Goal: Navigation & Orientation: Find specific page/section

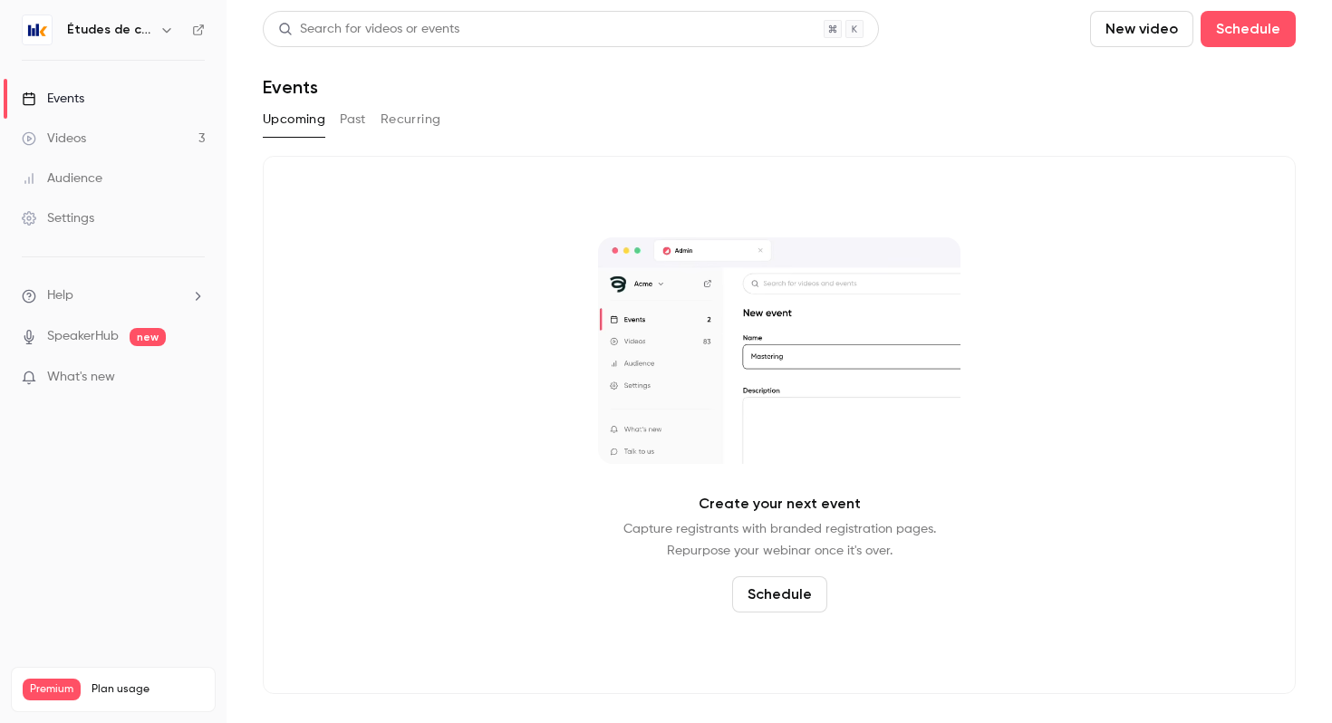
click at [149, 384] on p "What's new" at bounding box center [99, 377] width 154 height 19
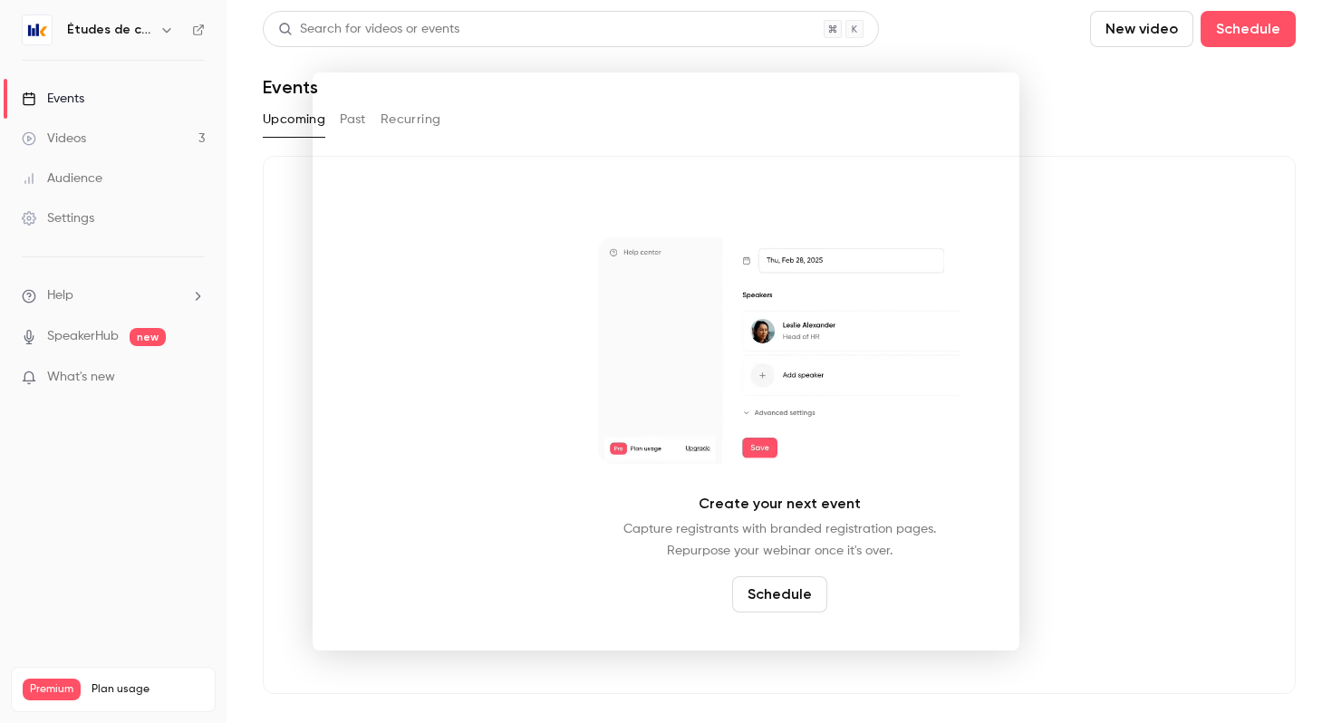
click at [1075, 306] on div at bounding box center [666, 361] width 1332 height 723
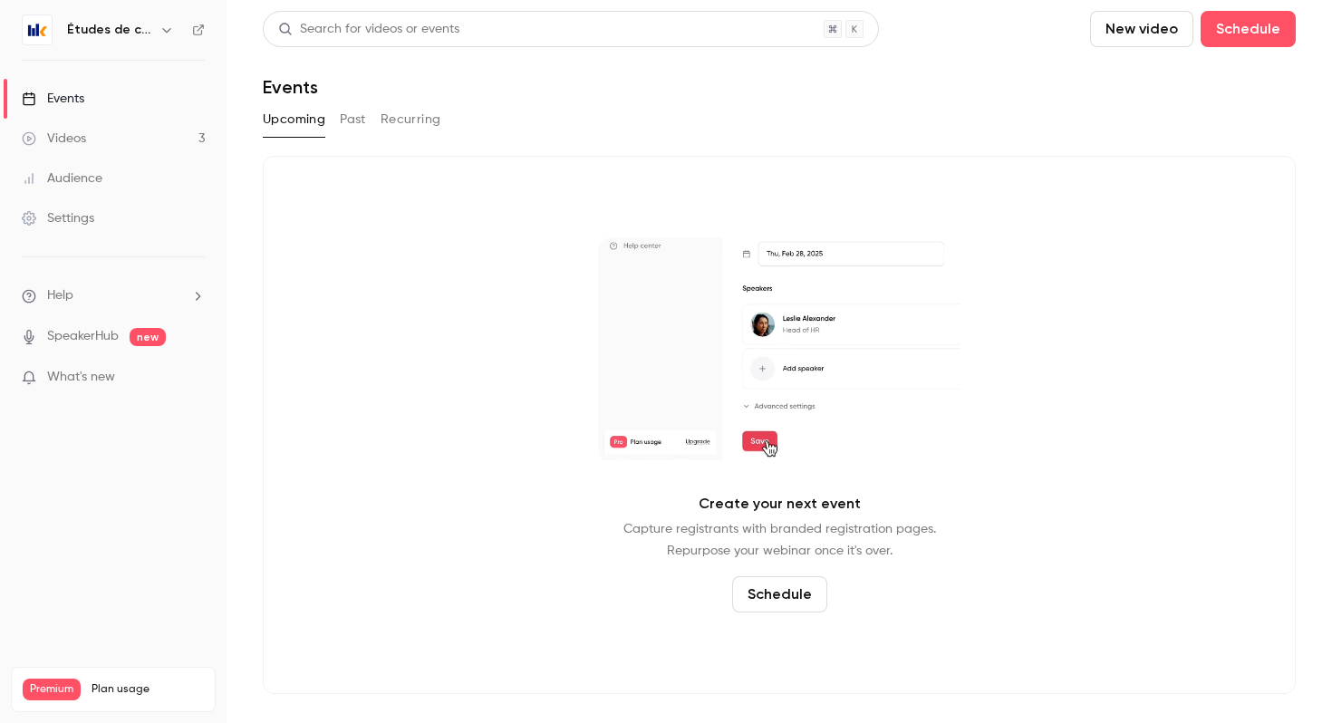
click at [88, 94] on link "Events" at bounding box center [113, 99] width 227 height 40
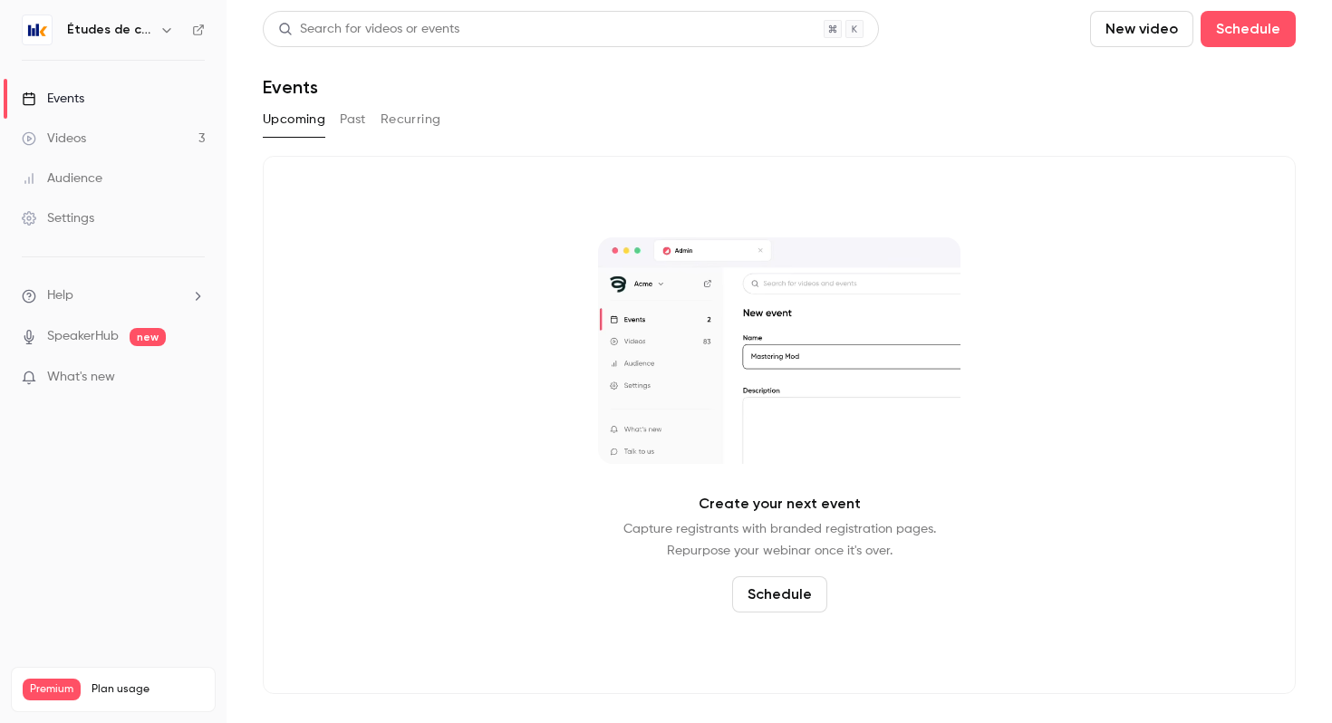
click at [44, 103] on div "Events" at bounding box center [53, 99] width 63 height 18
click at [358, 115] on button "Past" at bounding box center [353, 119] width 26 height 29
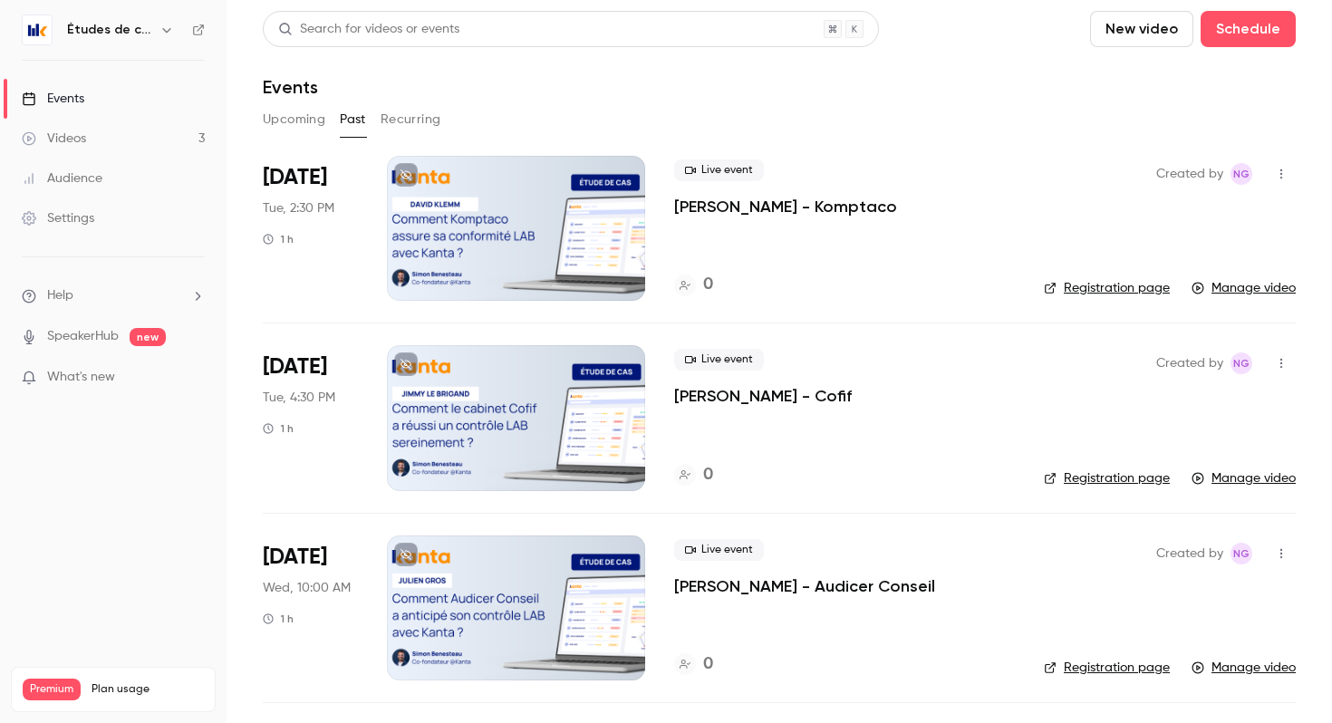
click at [412, 128] on button "Recurring" at bounding box center [411, 119] width 61 height 29
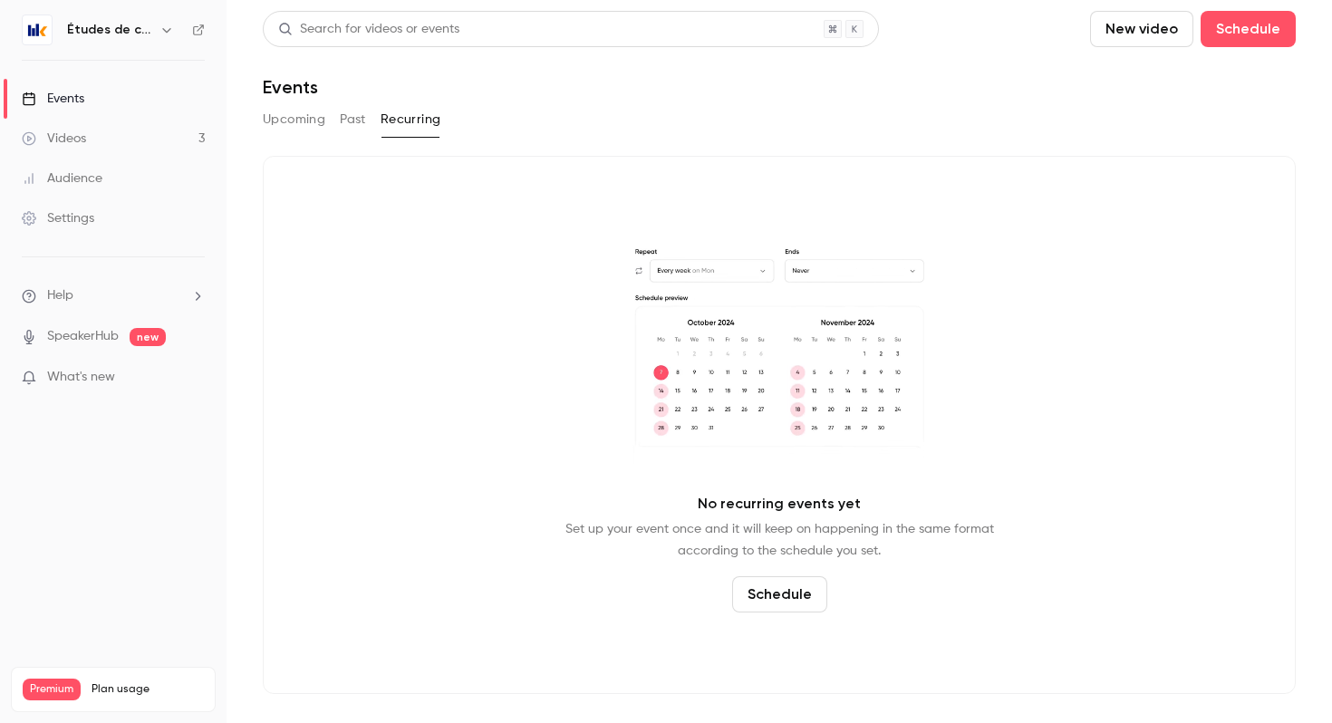
click at [110, 141] on link "Videos 3" at bounding box center [113, 139] width 227 height 40
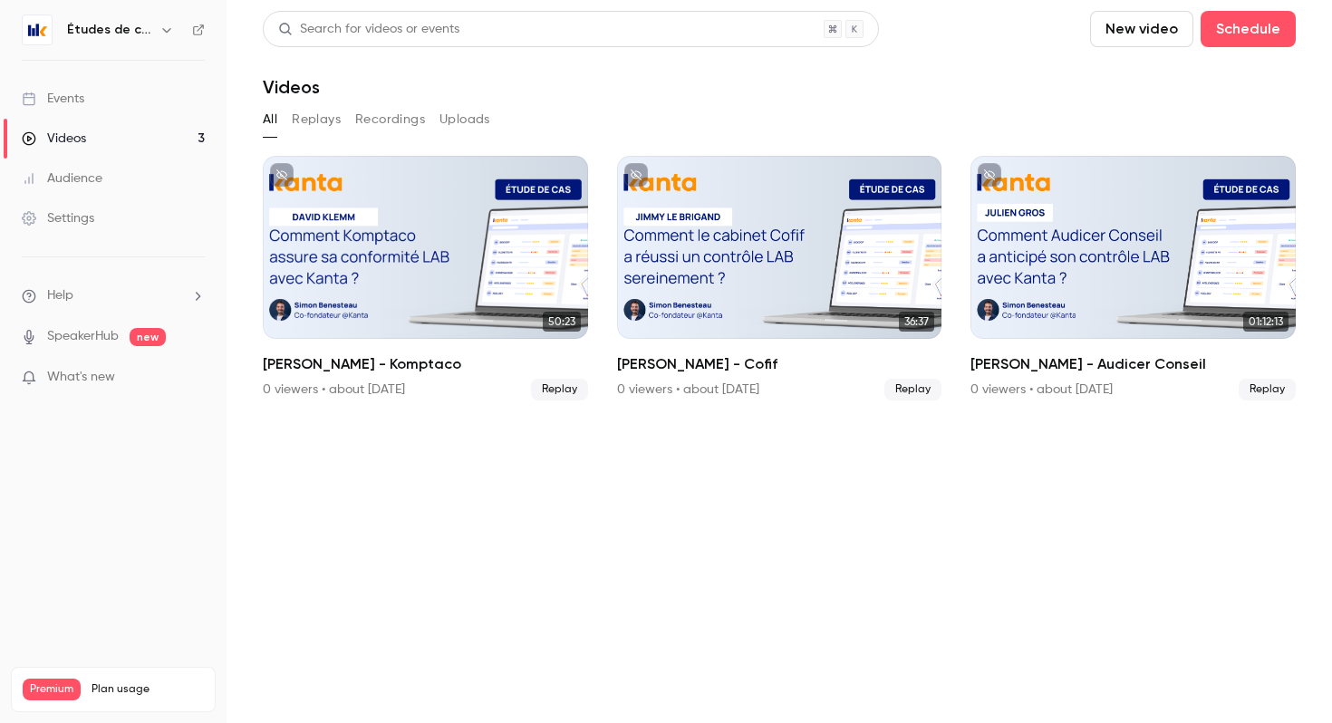
click at [138, 96] on link "Events" at bounding box center [113, 99] width 227 height 40
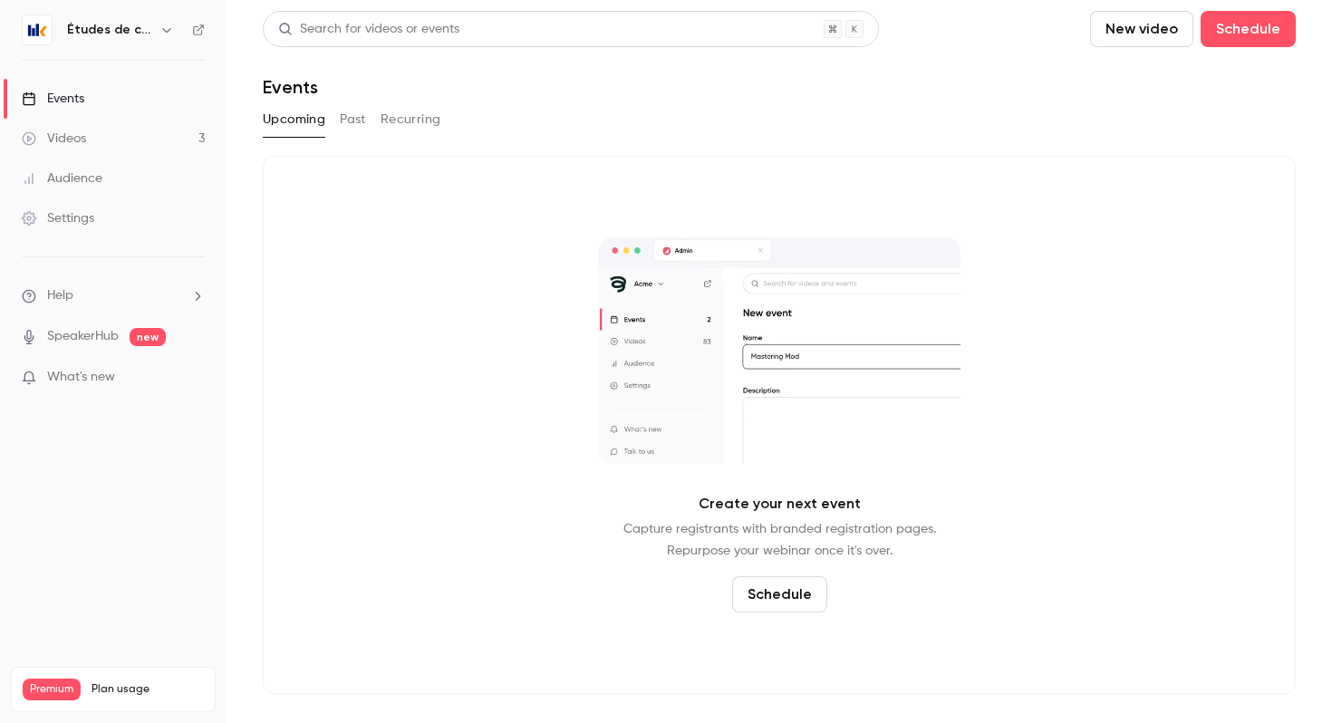
click at [140, 15] on div "Études de cas" at bounding box center [113, 30] width 183 height 31
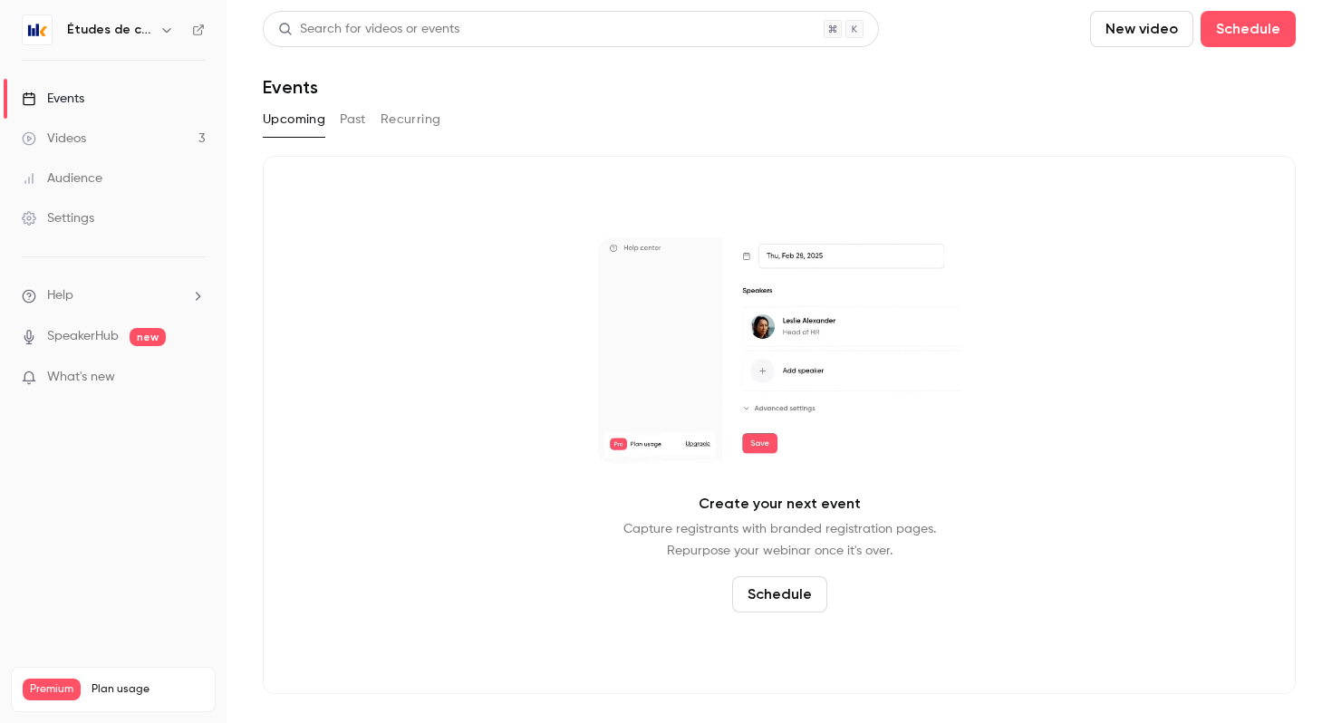
click at [140, 22] on h6 "Études de cas" at bounding box center [109, 30] width 85 height 18
click at [167, 29] on icon "button" at bounding box center [166, 30] width 8 height 5
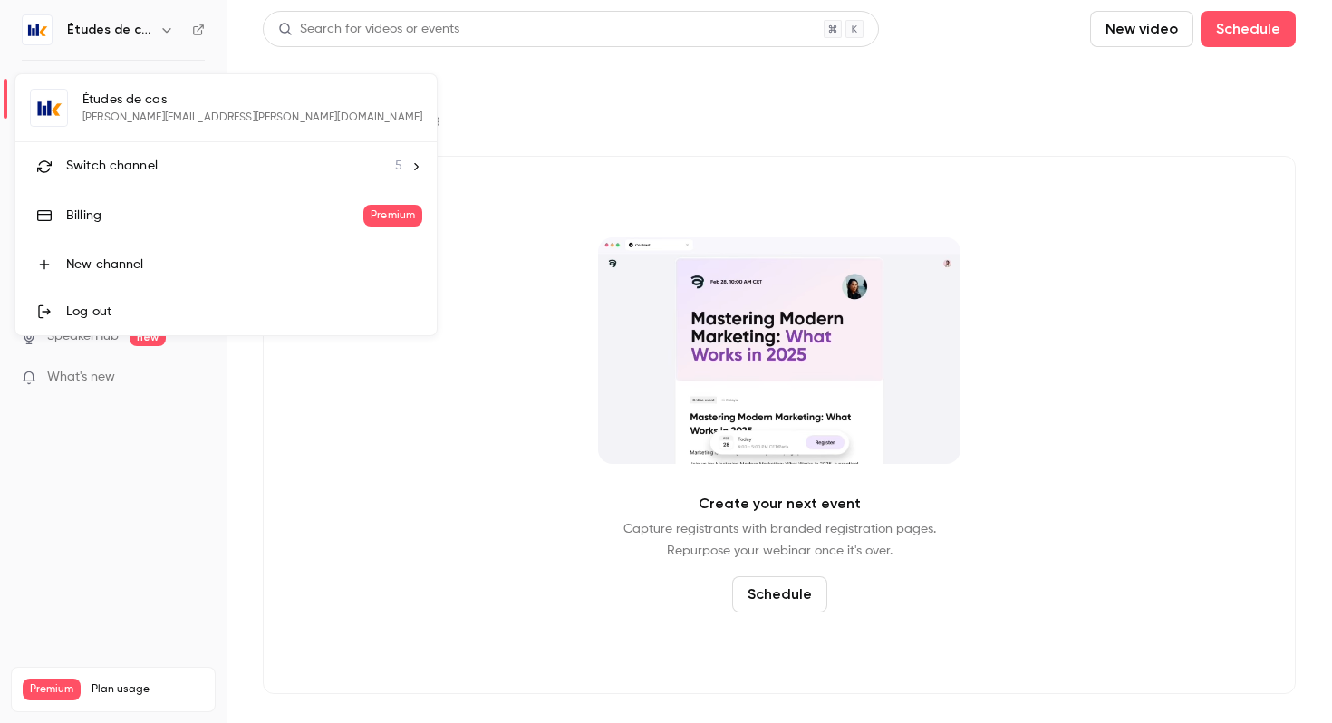
click at [397, 266] on div at bounding box center [666, 361] width 1332 height 723
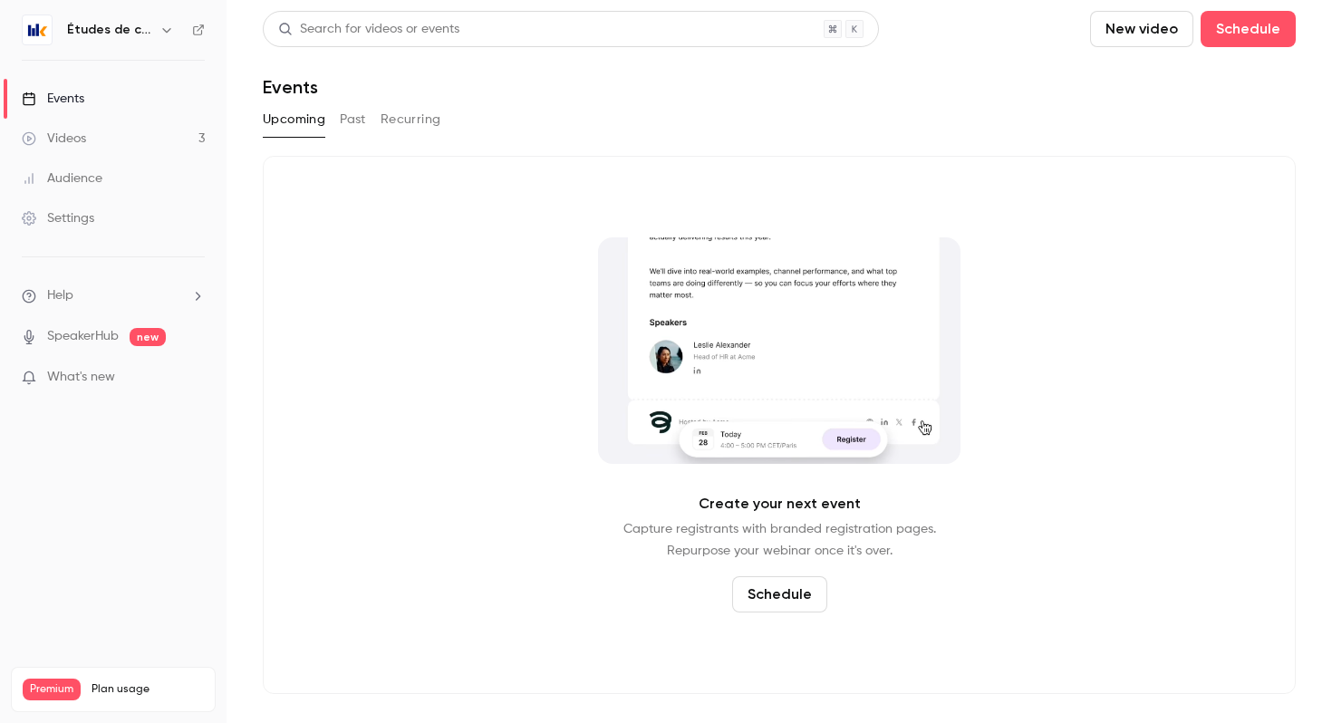
click at [93, 92] on link "Events" at bounding box center [113, 99] width 227 height 40
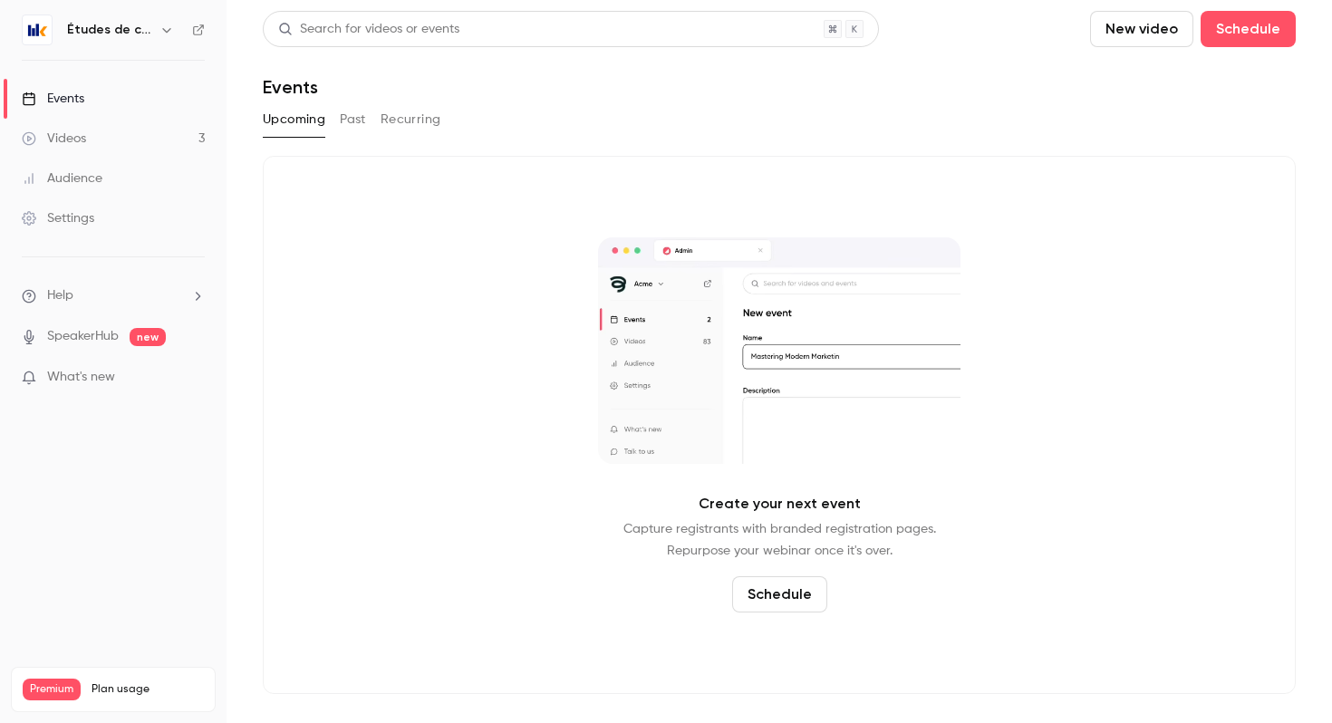
click at [345, 113] on button "Past" at bounding box center [353, 119] width 26 height 29
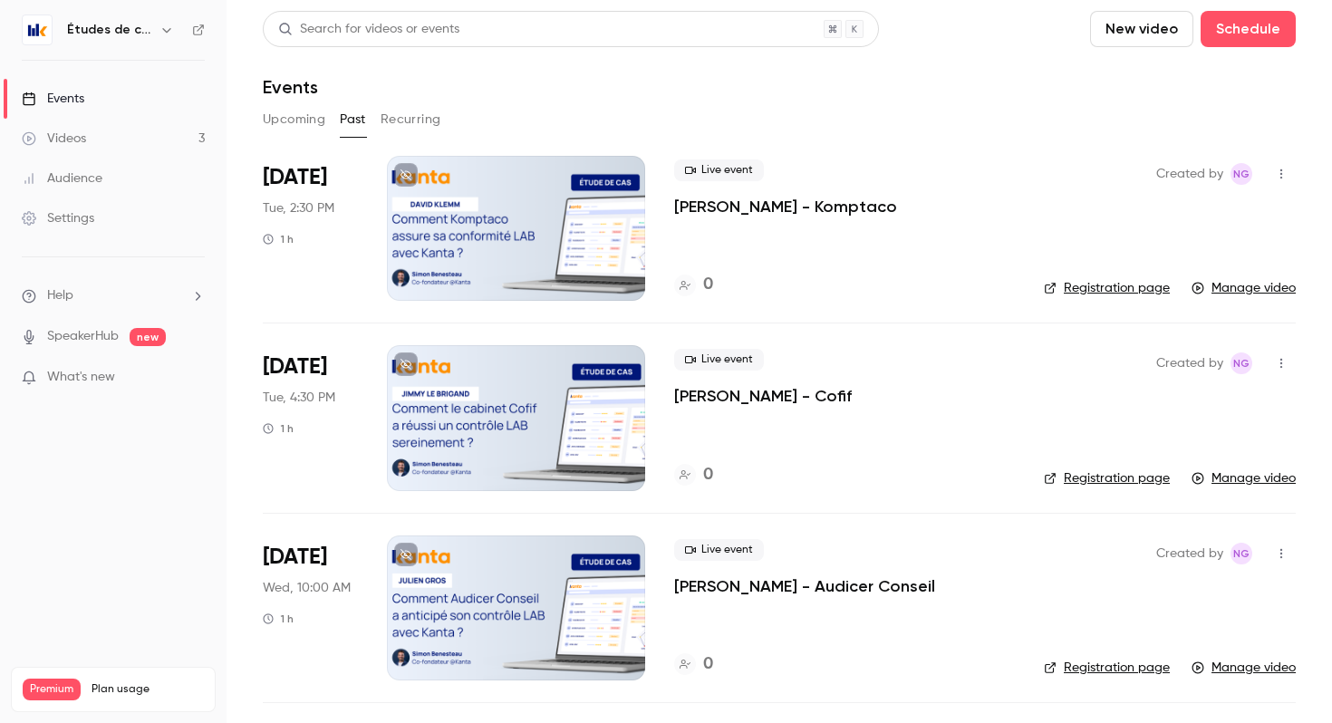
click at [388, 115] on button "Recurring" at bounding box center [411, 119] width 61 height 29
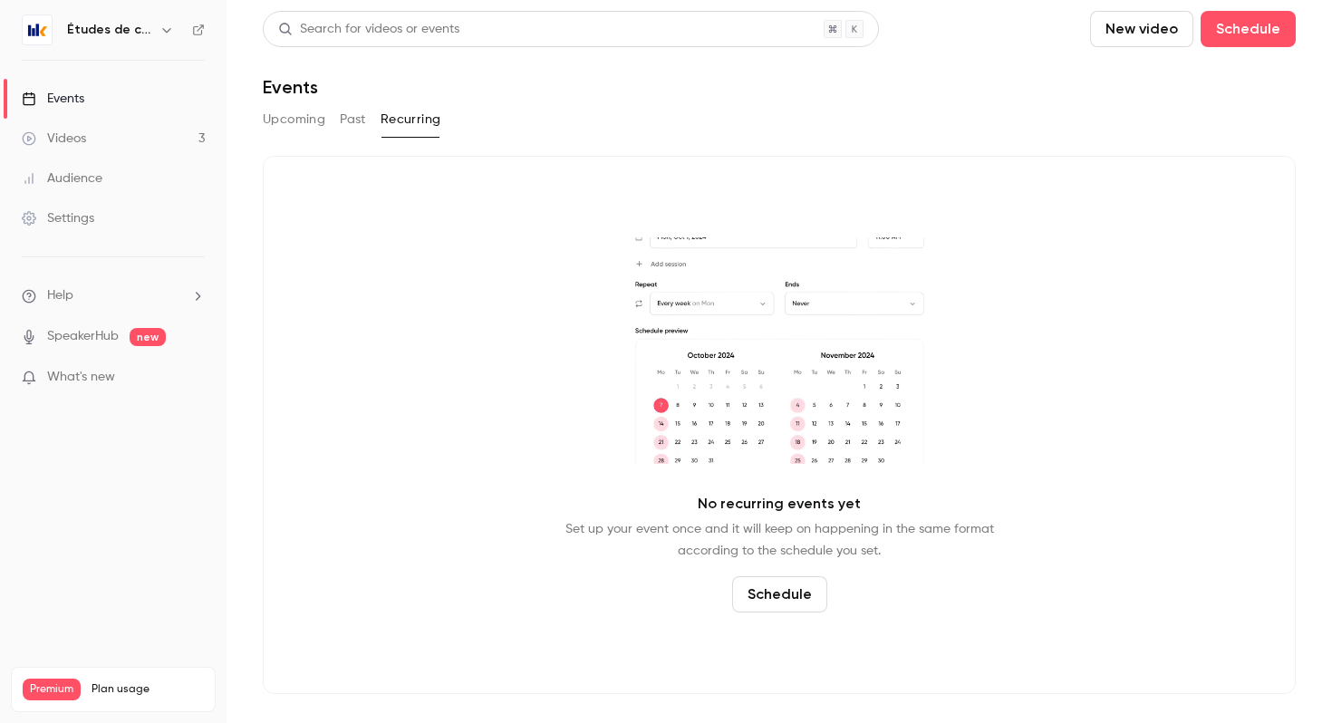
click at [278, 130] on button "Upcoming" at bounding box center [294, 119] width 63 height 29
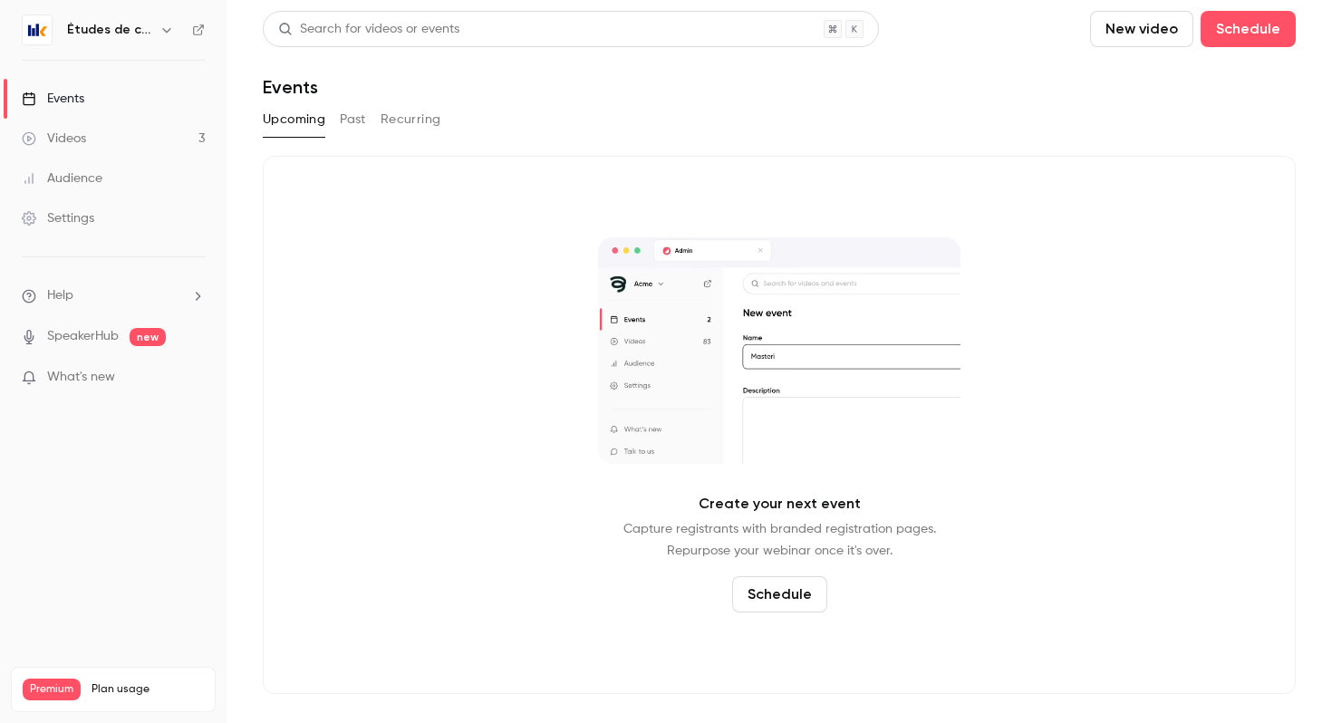
click at [124, 182] on link "Audience" at bounding box center [113, 179] width 227 height 40
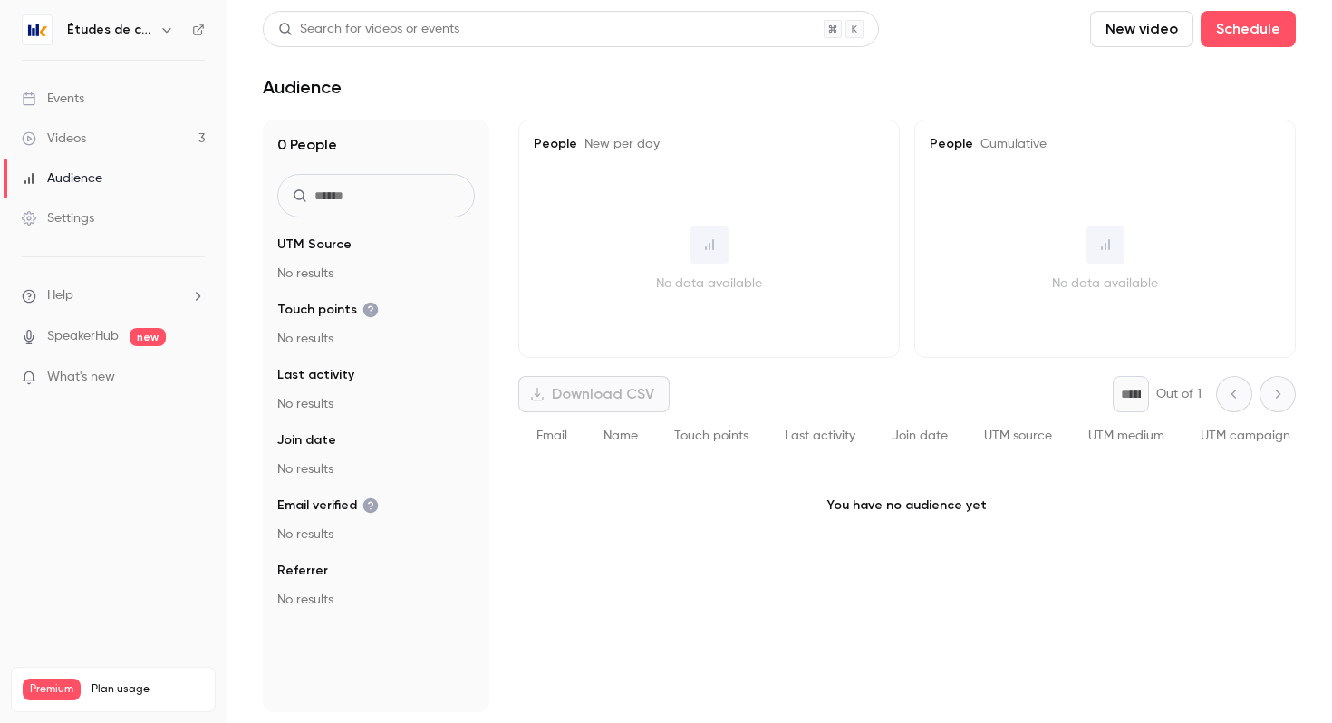
click at [94, 96] on link "Events" at bounding box center [113, 99] width 227 height 40
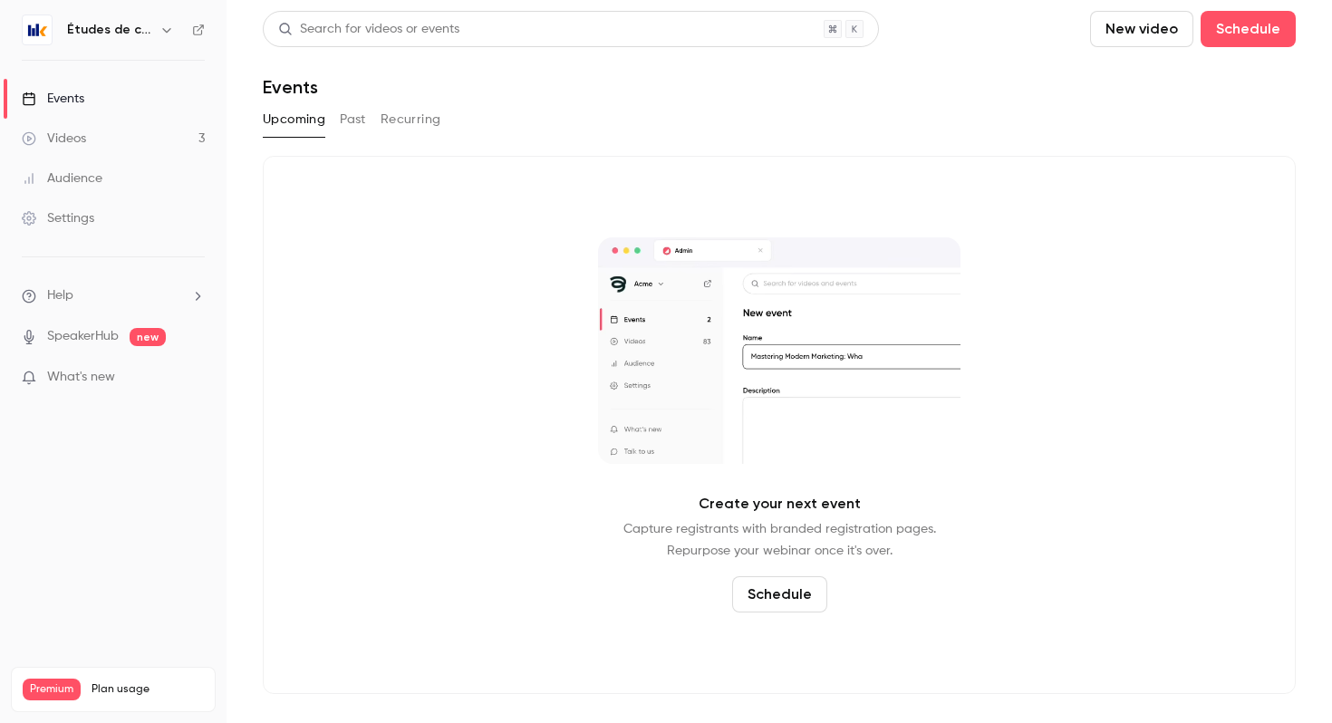
click at [355, 124] on button "Past" at bounding box center [353, 119] width 26 height 29
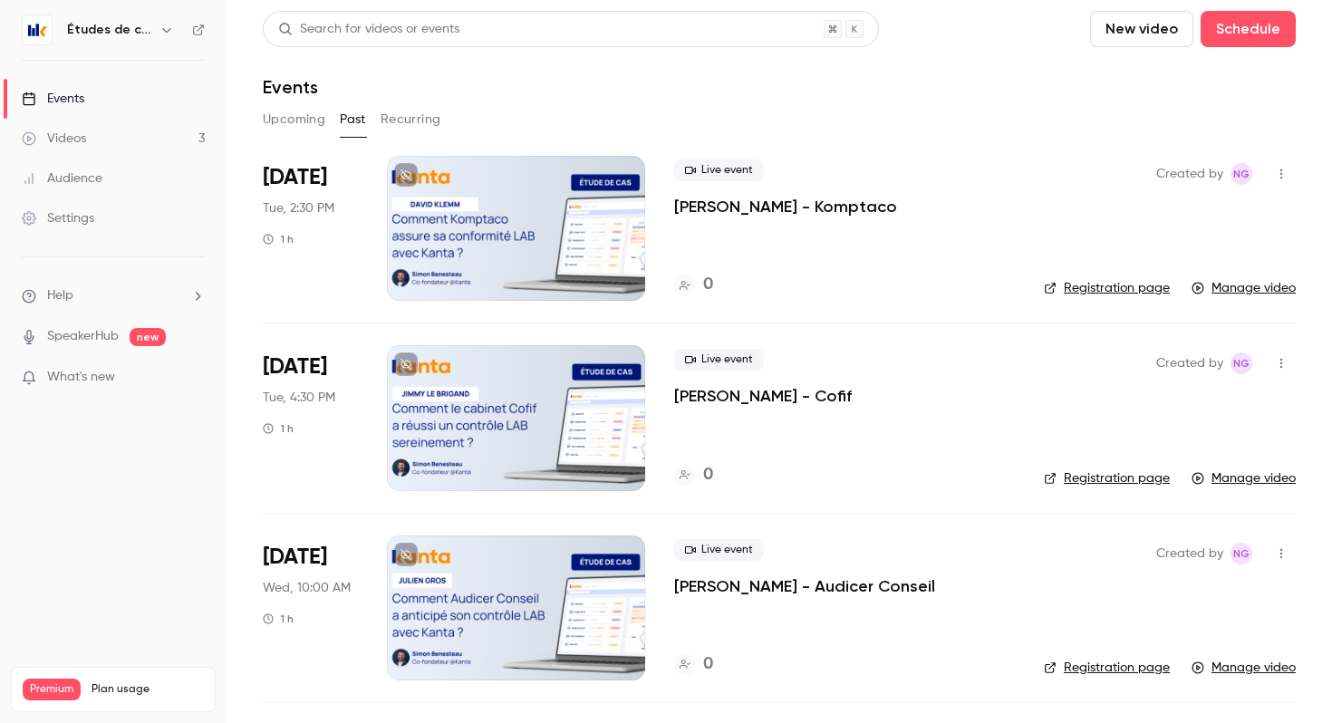
click at [412, 115] on button "Recurring" at bounding box center [411, 119] width 61 height 29
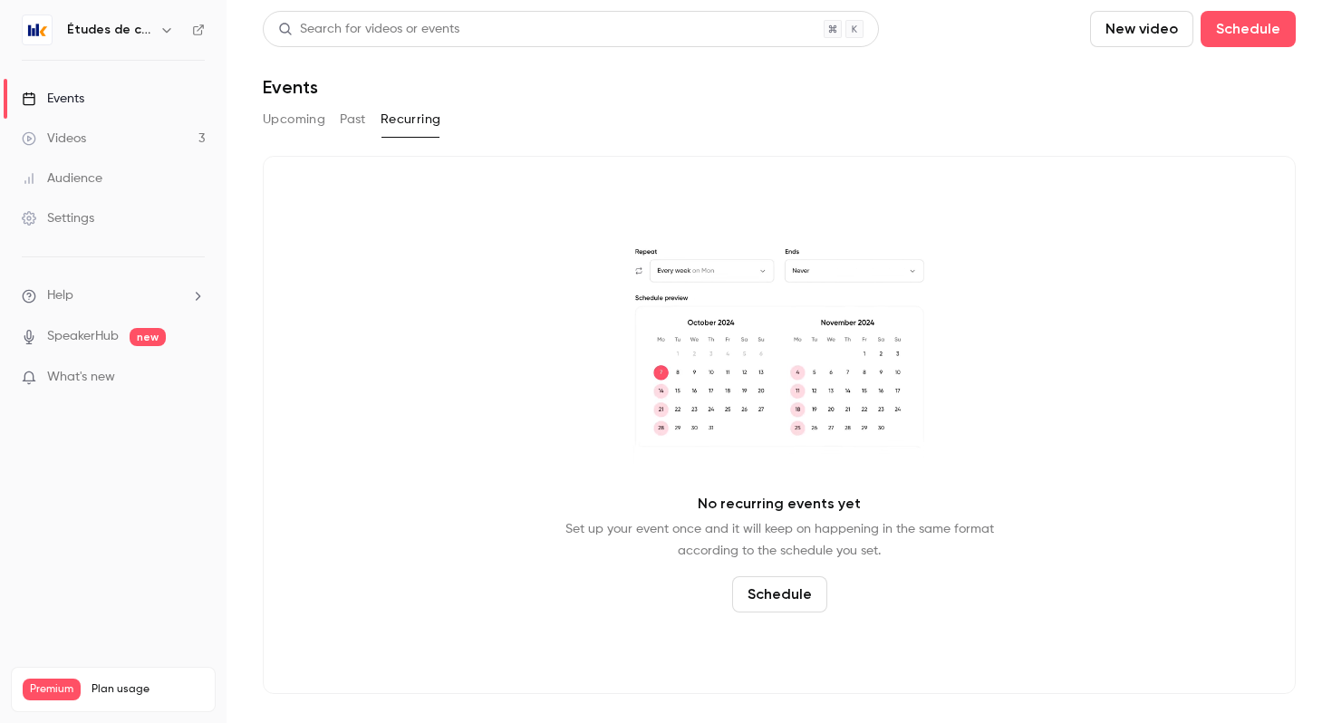
click at [296, 121] on button "Upcoming" at bounding box center [294, 119] width 63 height 29
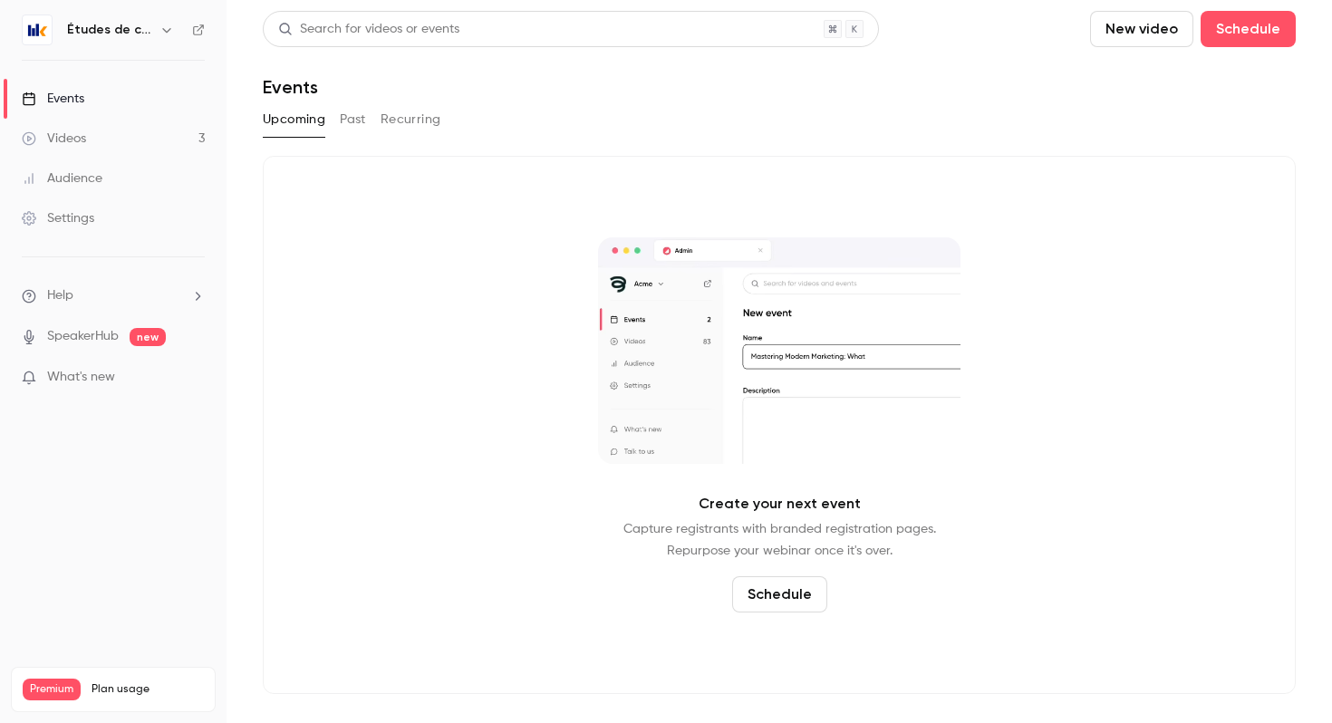
click at [807, 591] on button "Schedule" at bounding box center [779, 594] width 95 height 36
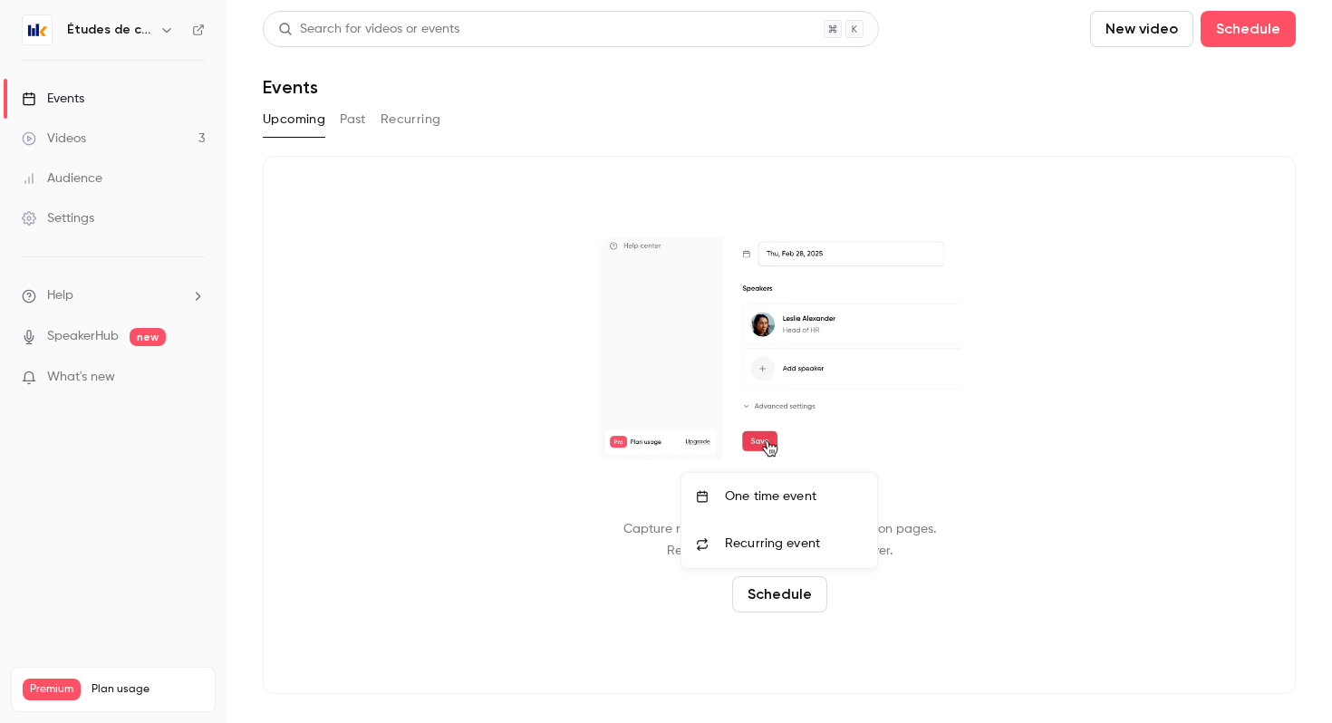
click at [826, 543] on div "Recurring event" at bounding box center [794, 544] width 138 height 19
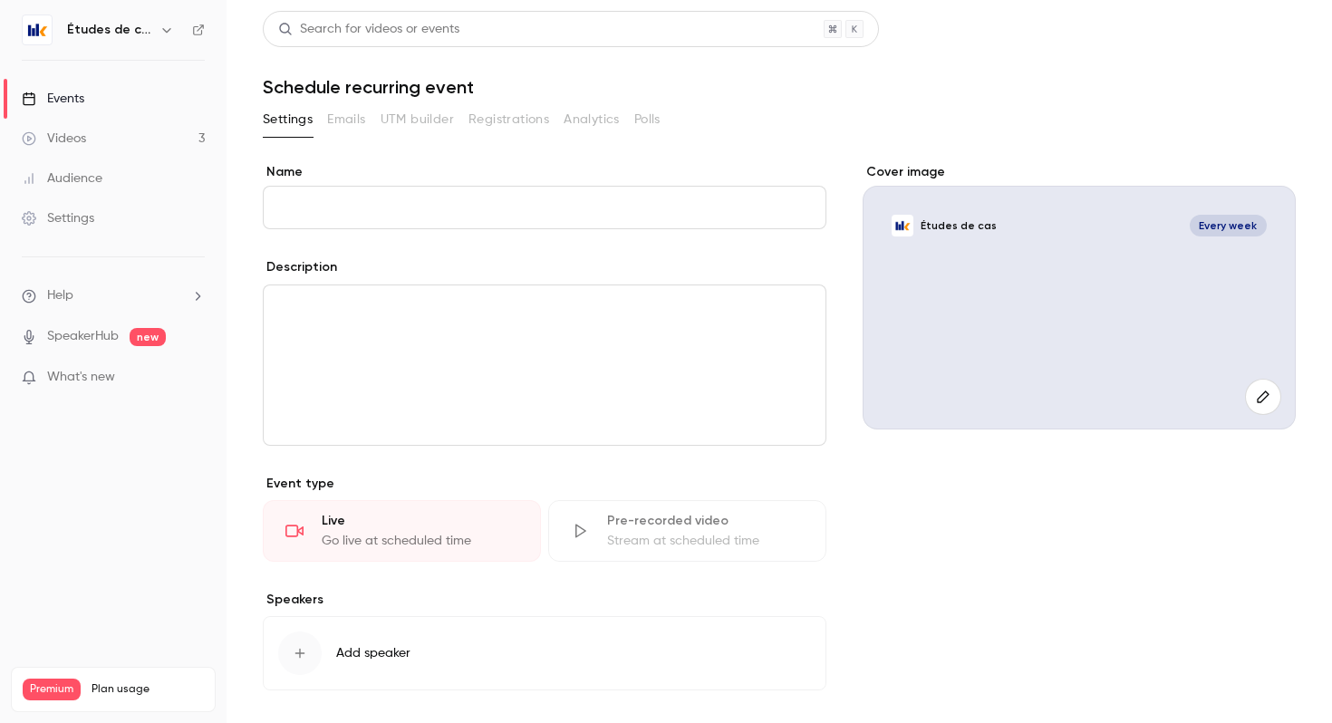
click at [85, 104] on link "Events" at bounding box center [113, 99] width 227 height 40
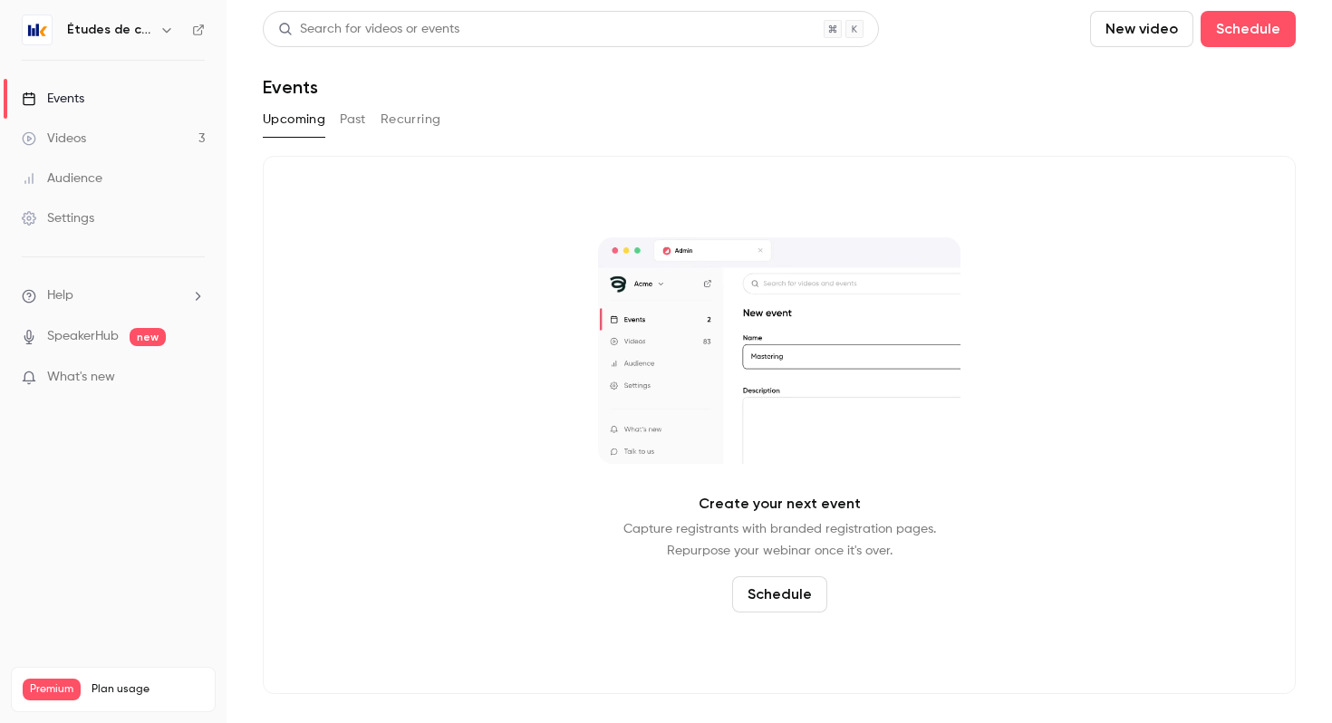
click at [135, 109] on link "Events" at bounding box center [113, 99] width 227 height 40
click at [349, 115] on button "Past" at bounding box center [353, 119] width 26 height 29
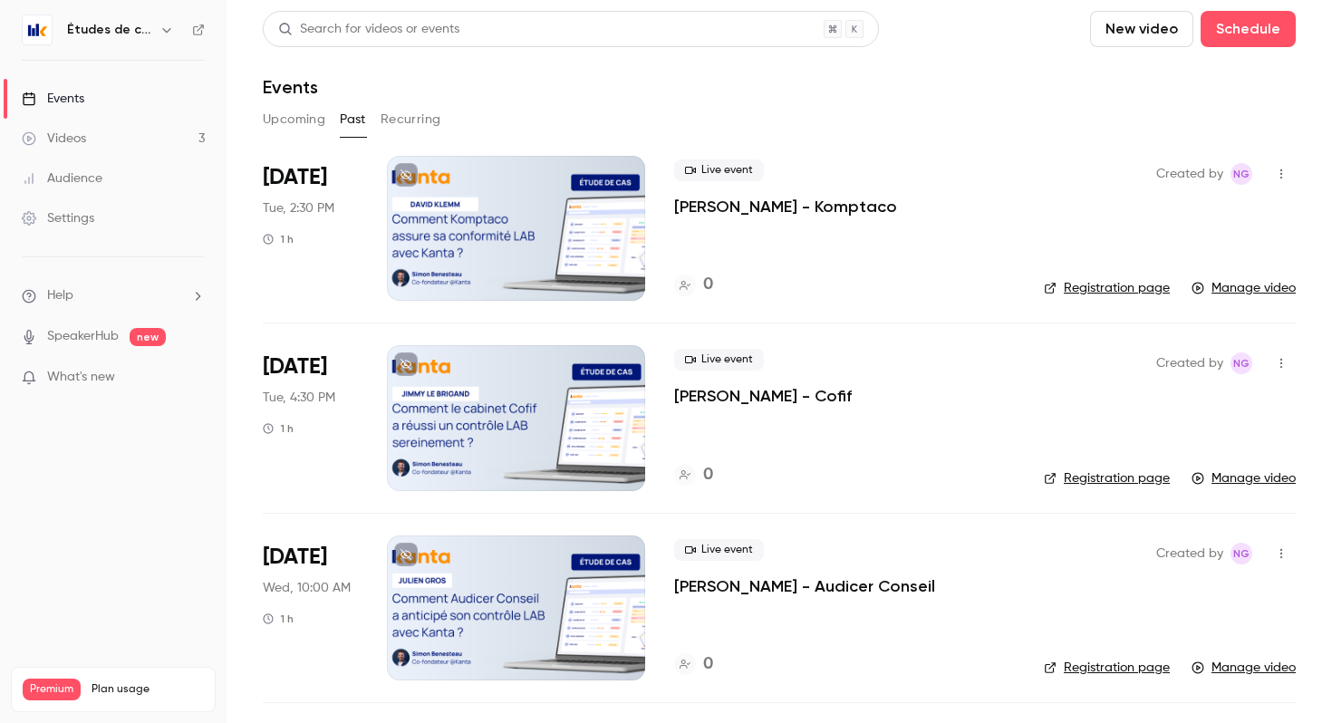
click at [312, 114] on button "Upcoming" at bounding box center [294, 119] width 63 height 29
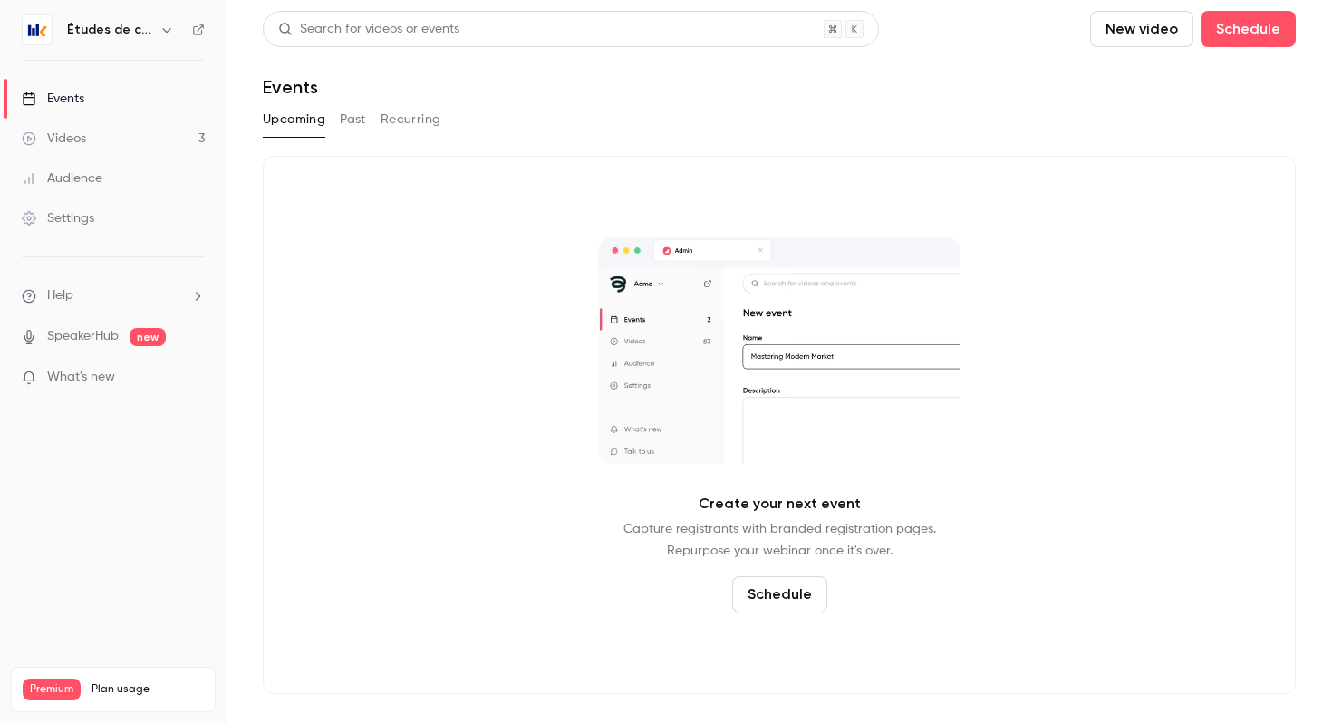
click at [801, 594] on button "Schedule" at bounding box center [779, 594] width 95 height 36
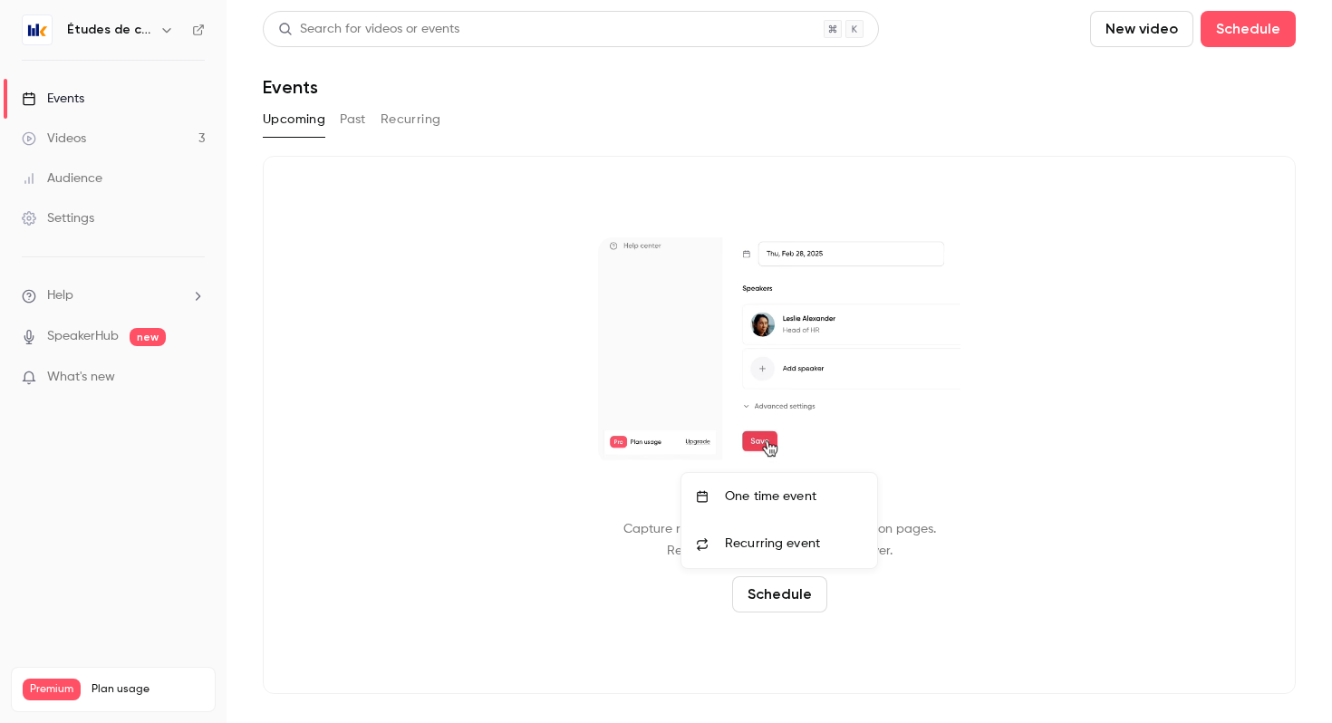
click at [801, 549] on span "Recurring event" at bounding box center [772, 544] width 95 height 19
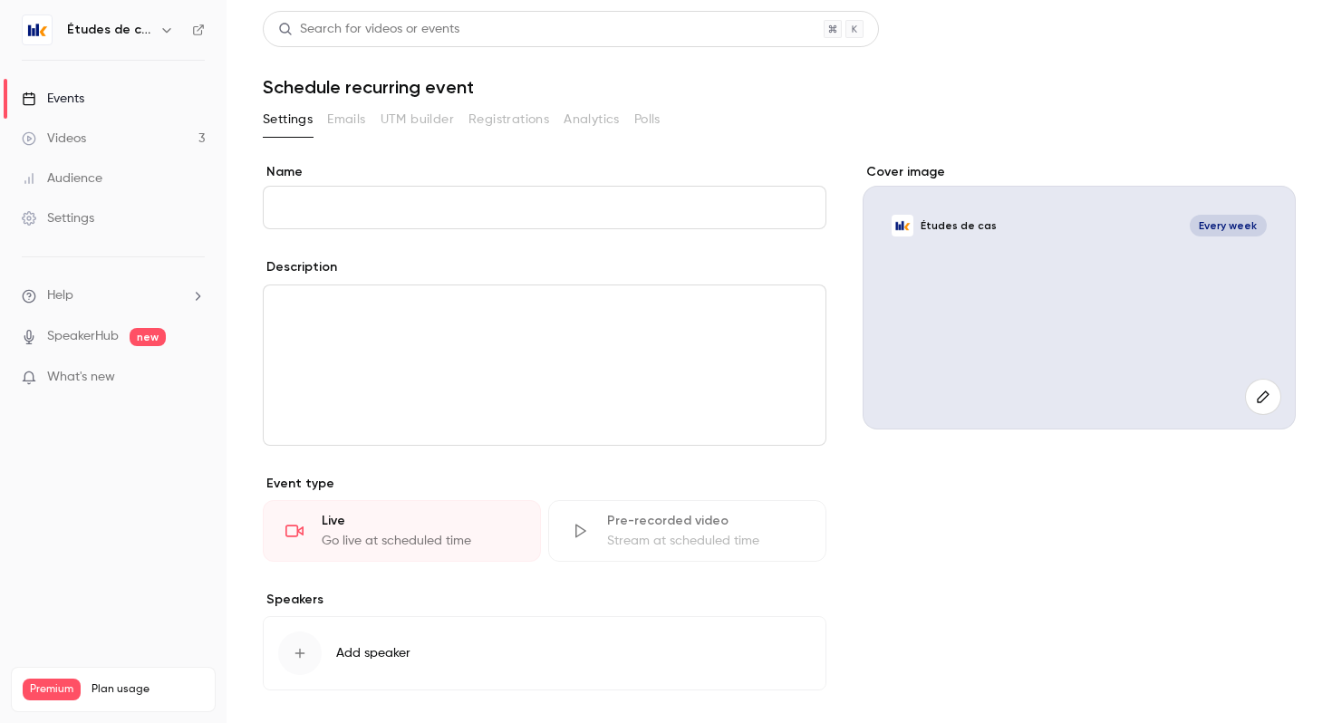
click at [111, 96] on link "Events" at bounding box center [113, 99] width 227 height 40
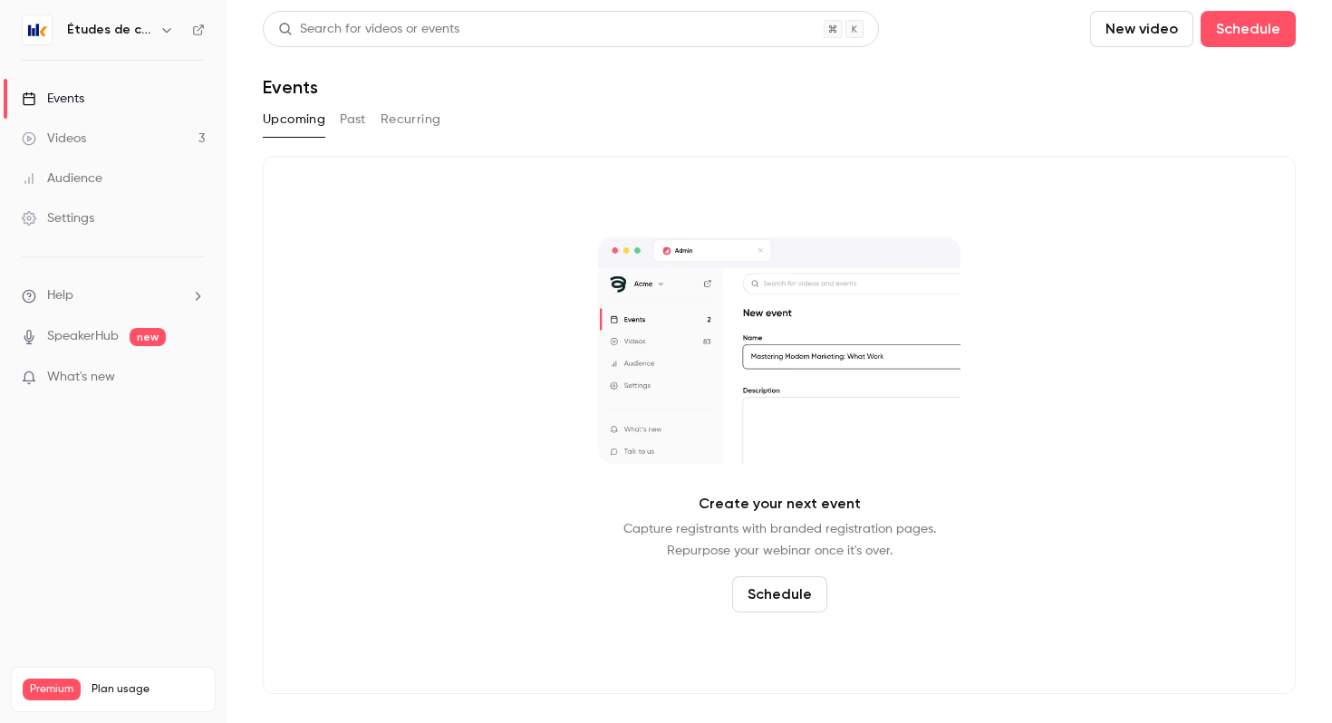
click at [350, 113] on button "Past" at bounding box center [353, 119] width 26 height 29
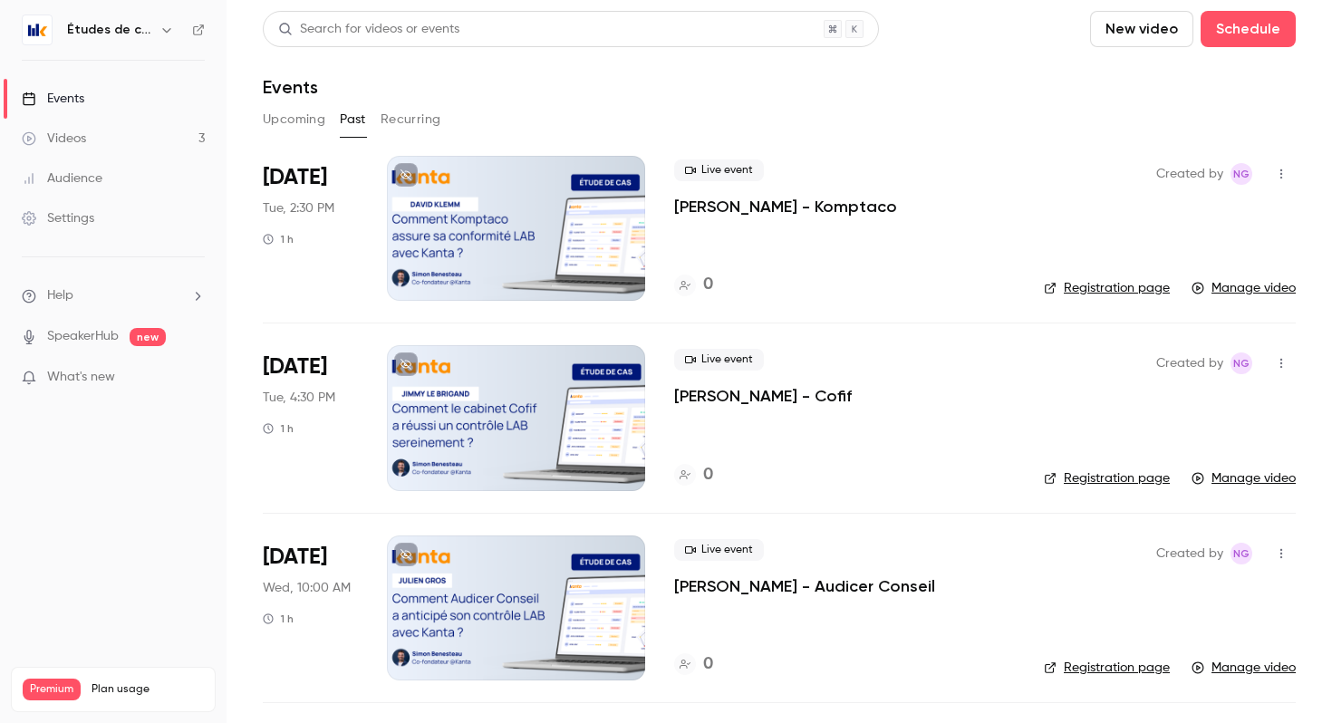
click at [296, 117] on button "Upcoming" at bounding box center [294, 119] width 63 height 29
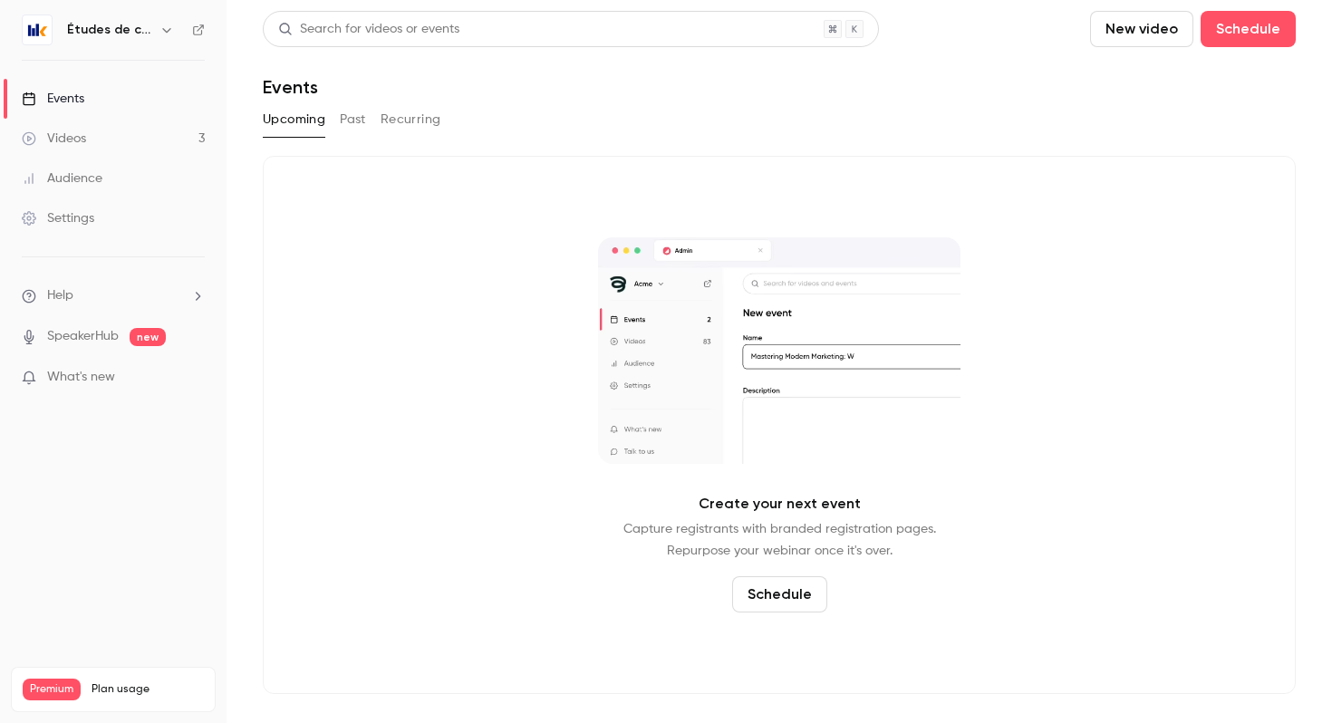
click at [775, 597] on button "Schedule" at bounding box center [779, 594] width 95 height 36
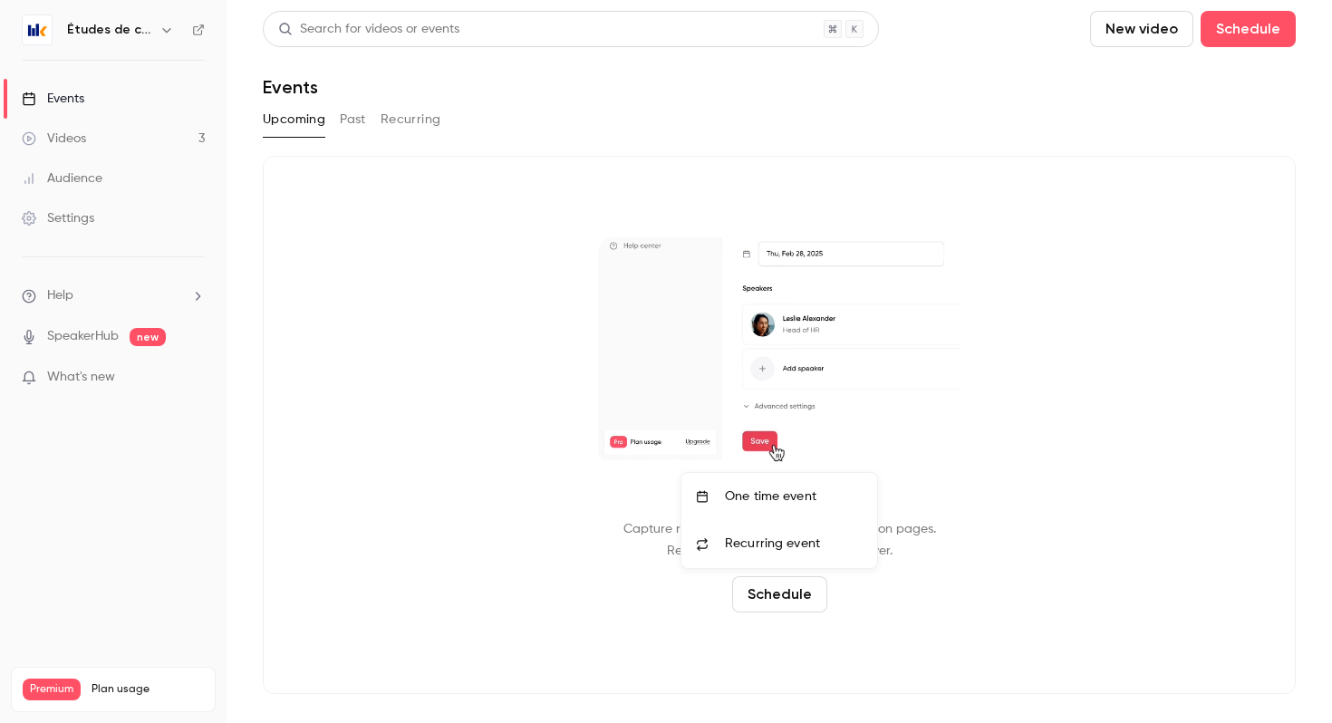
click at [790, 507] on li "One time event" at bounding box center [780, 496] width 196 height 47
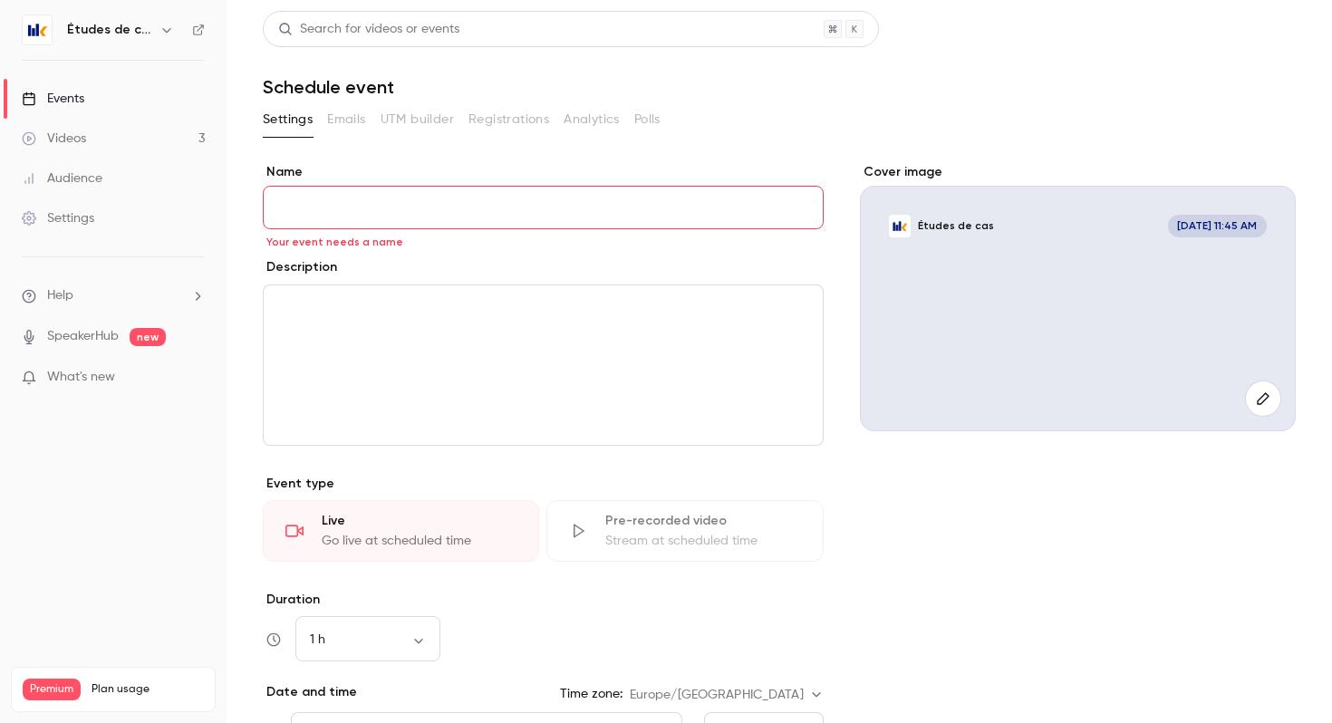
click at [135, 95] on link "Events" at bounding box center [113, 99] width 227 height 40
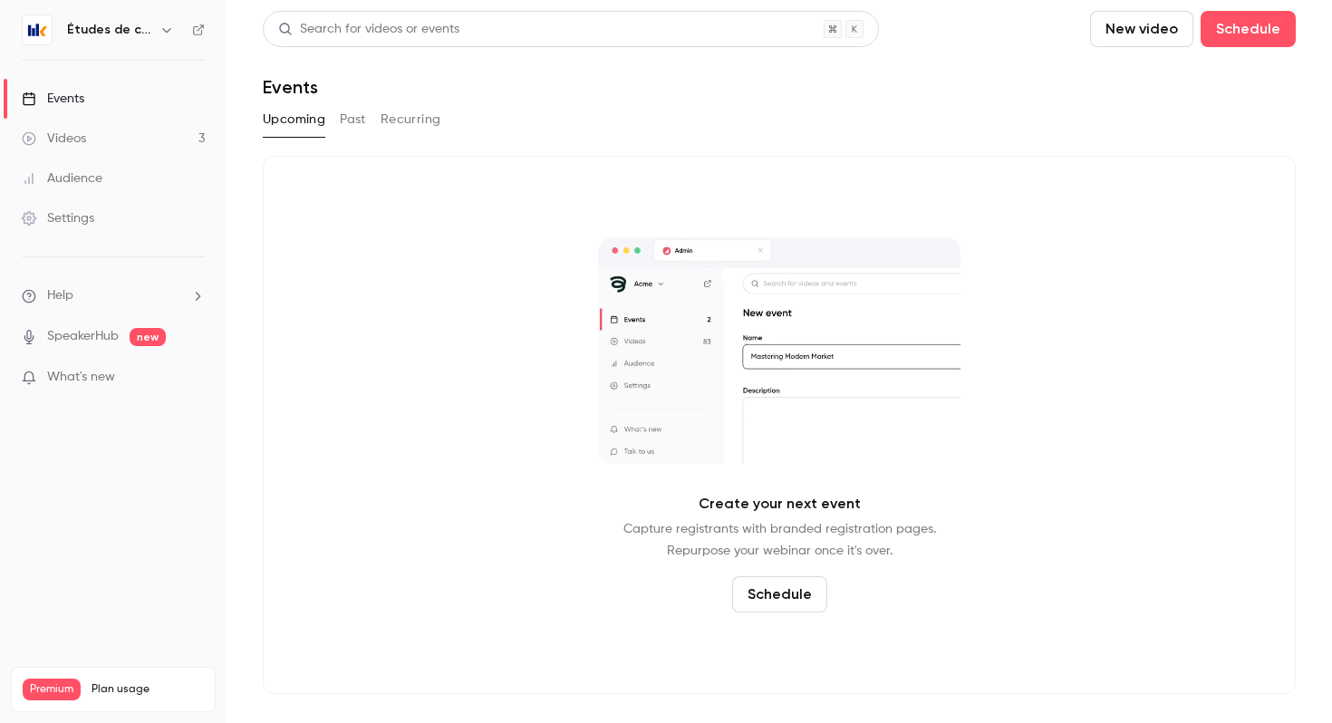
click at [355, 115] on button "Past" at bounding box center [353, 119] width 26 height 29
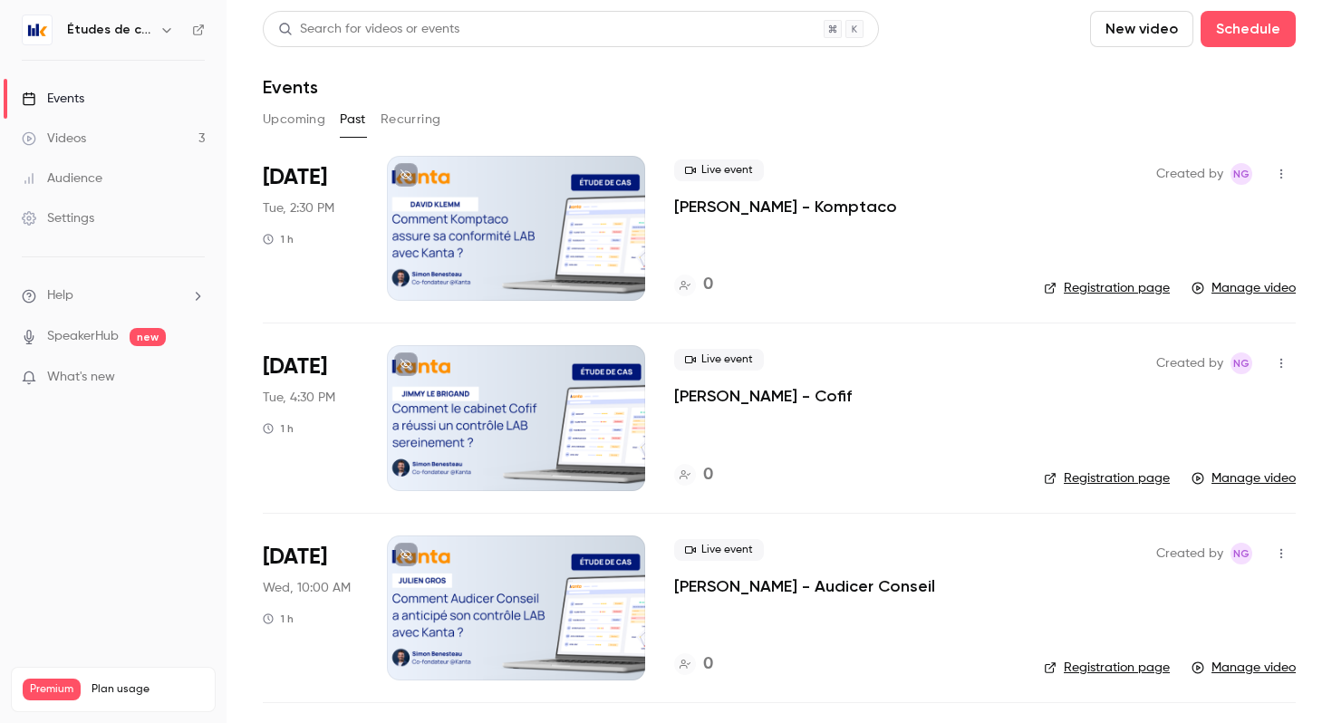
click at [296, 111] on button "Upcoming" at bounding box center [294, 119] width 63 height 29
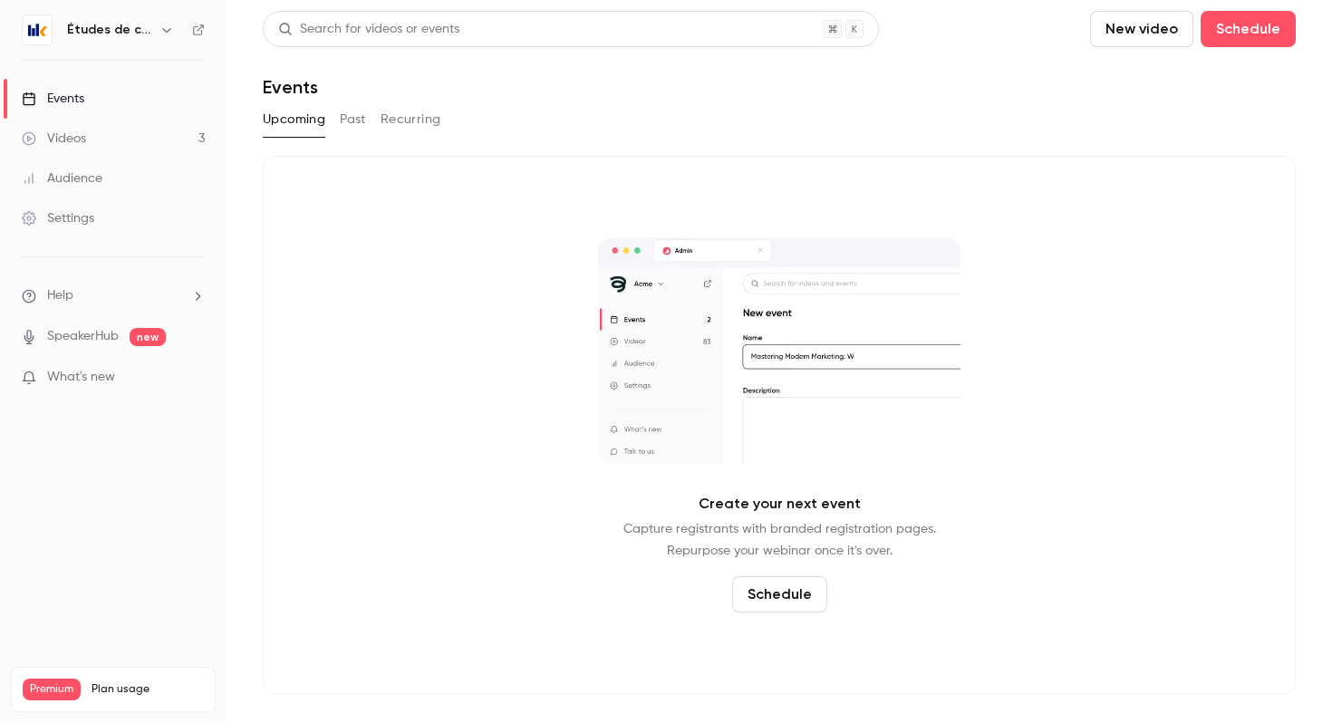
click at [131, 142] on link "Videos 3" at bounding box center [113, 139] width 227 height 40
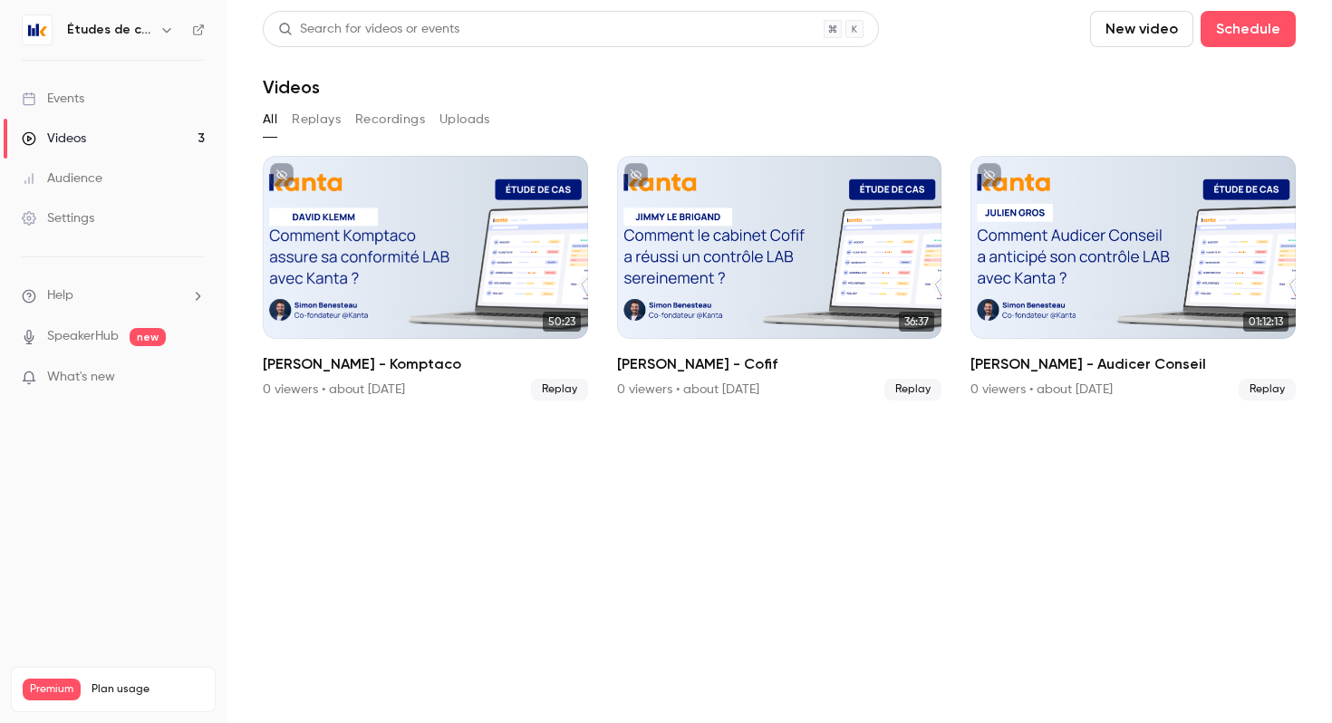
click at [115, 95] on link "Events" at bounding box center [113, 99] width 227 height 40
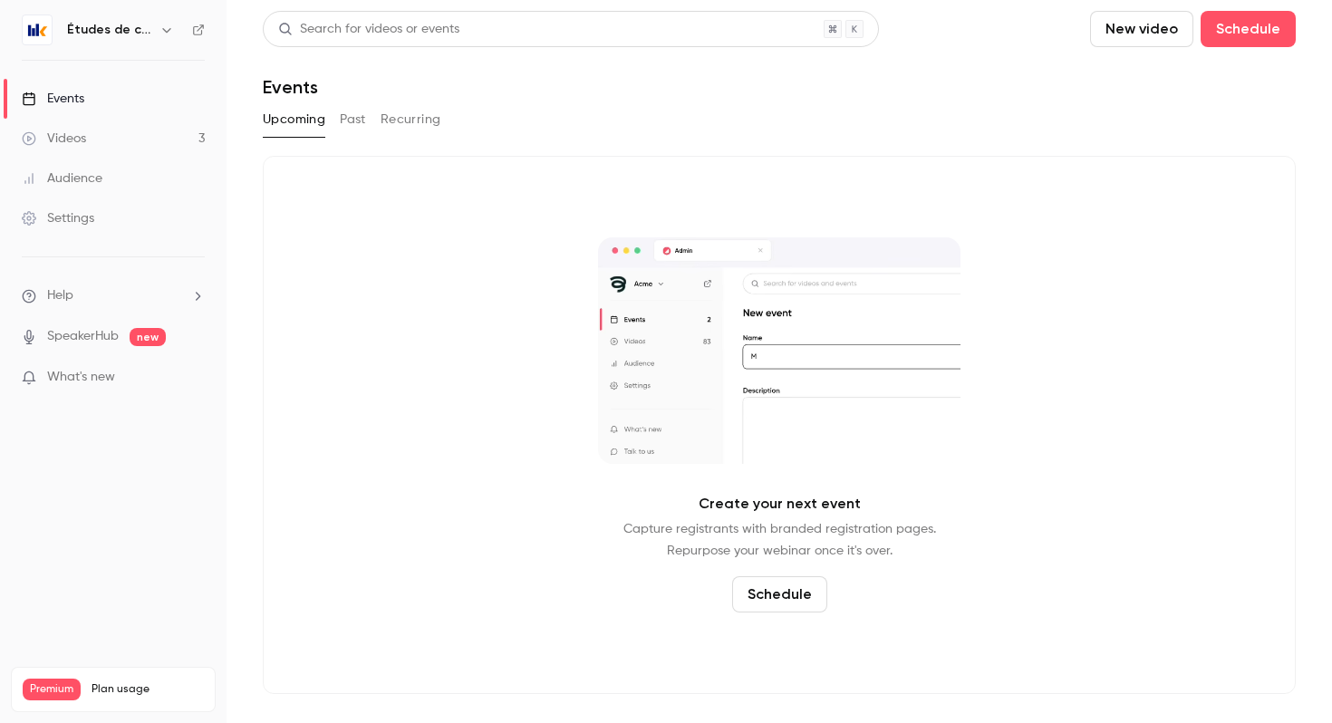
click at [100, 22] on h6 "Études de cas" at bounding box center [109, 30] width 85 height 18
click at [142, 22] on h6 "Études de cas" at bounding box center [109, 30] width 85 height 18
click at [94, 31] on h6 "Études de cas" at bounding box center [109, 30] width 85 height 18
click at [49, 30] on img at bounding box center [37, 29] width 29 height 29
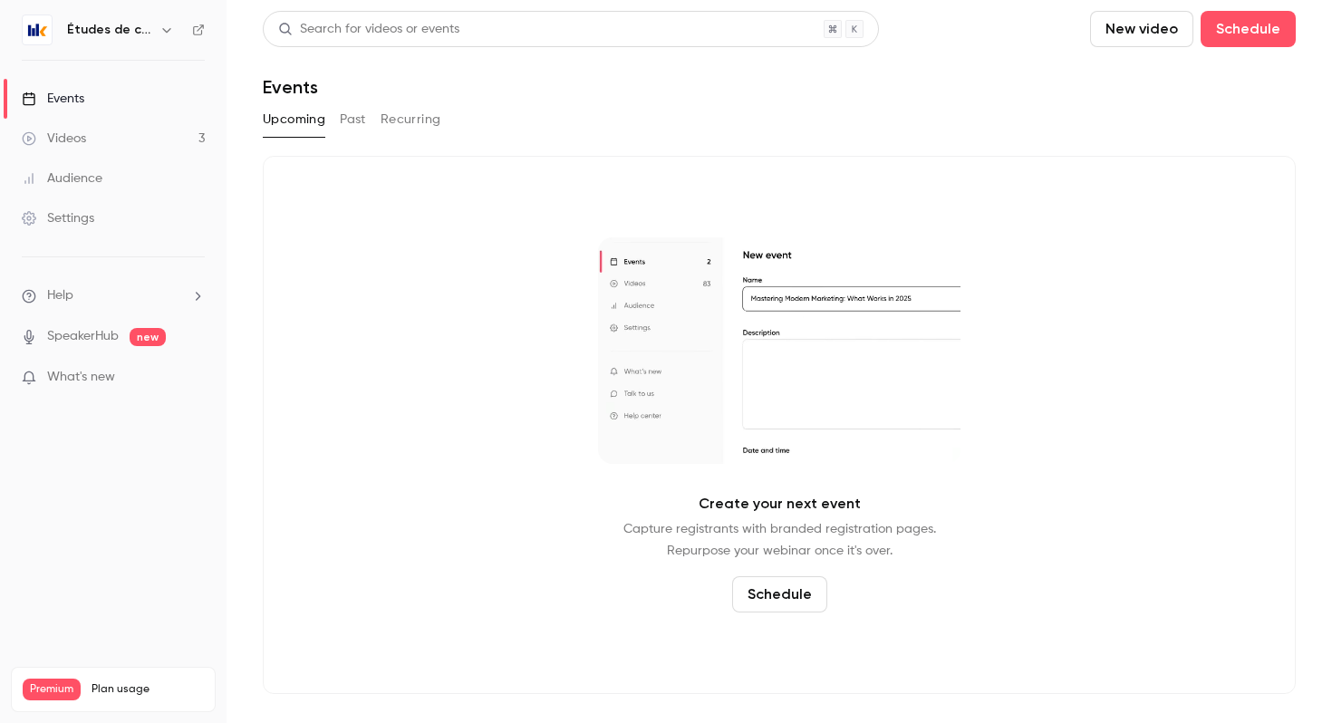
click at [43, 30] on img at bounding box center [37, 29] width 29 height 29
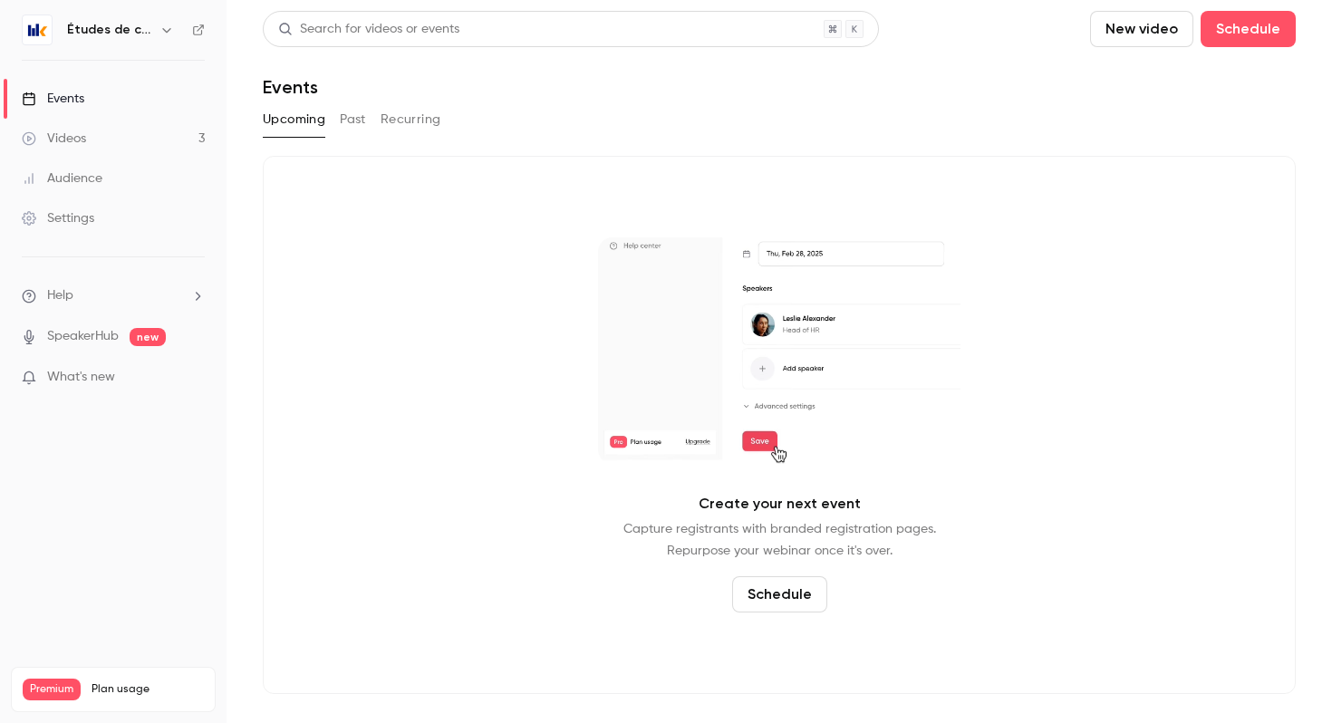
click at [161, 32] on icon "button" at bounding box center [167, 30] width 15 height 15
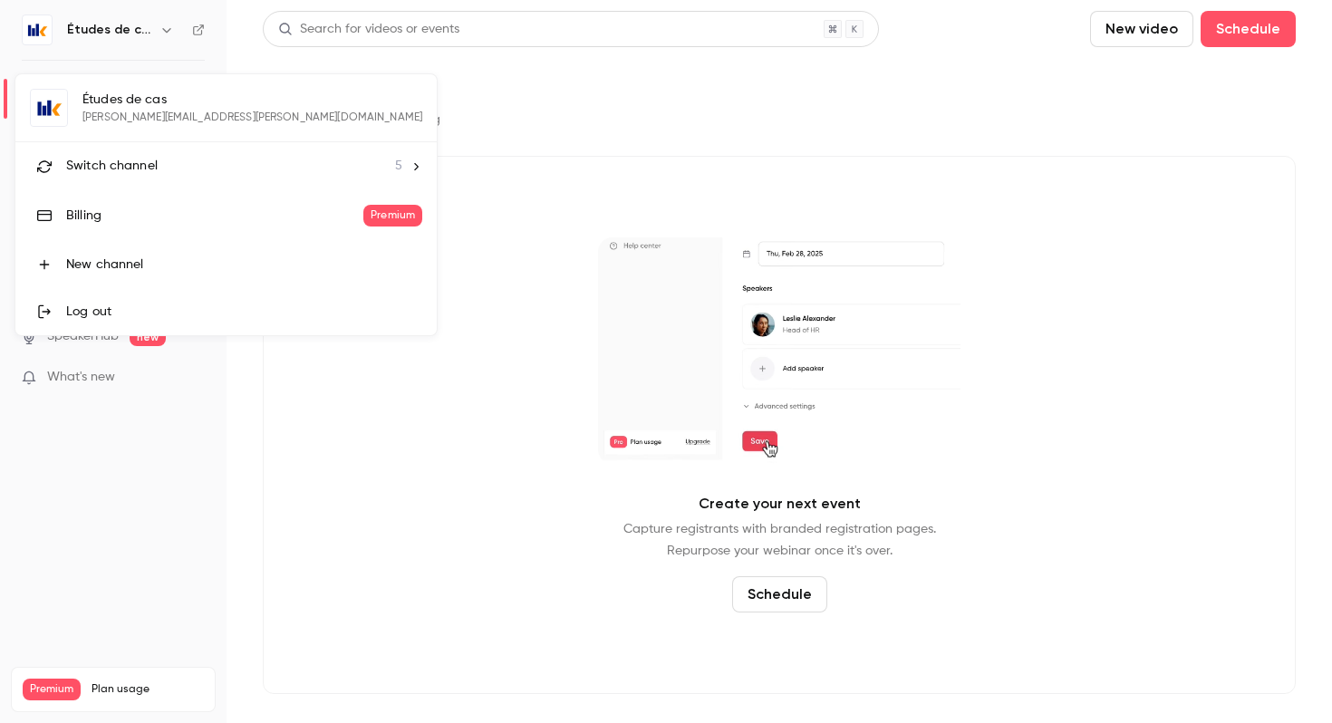
click at [155, 169] on span "Switch channel" at bounding box center [112, 166] width 92 height 19
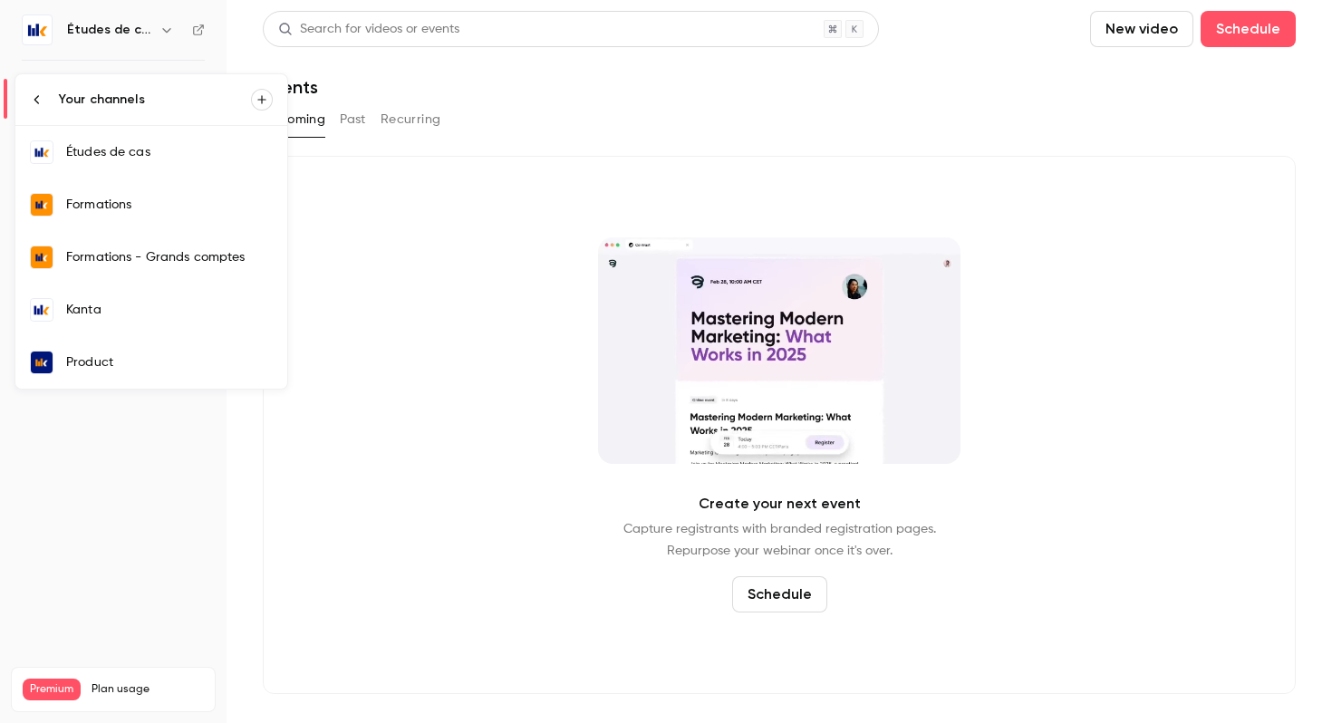
click at [178, 308] on div "Kanta" at bounding box center [169, 310] width 207 height 18
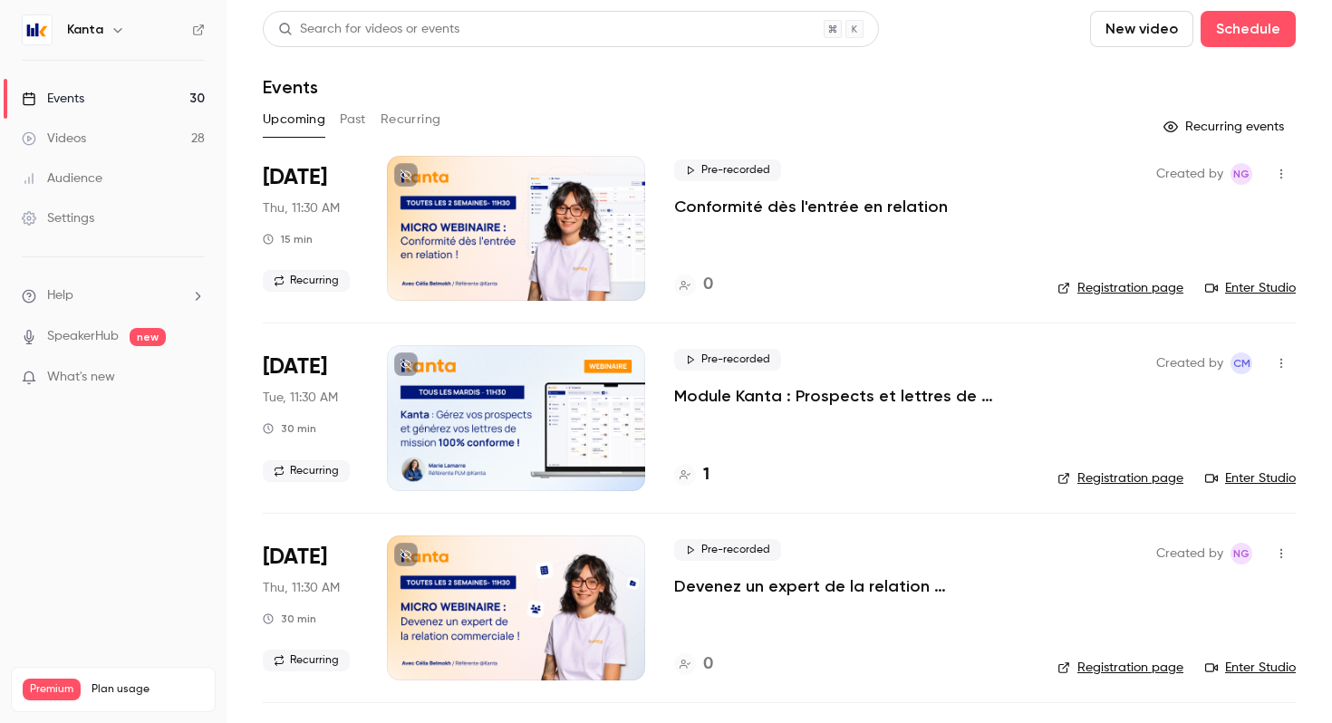
click at [692, 476] on div at bounding box center [685, 475] width 22 height 22
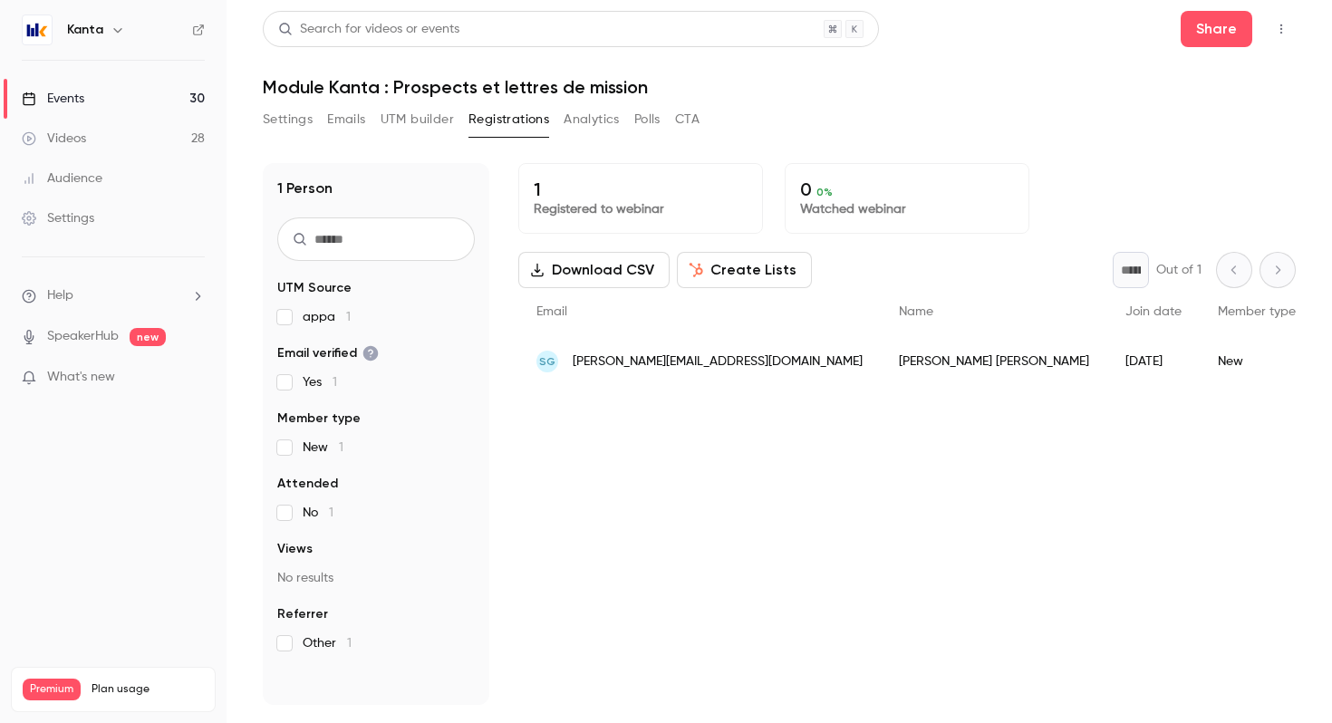
click at [79, 86] on link "Events 30" at bounding box center [113, 99] width 227 height 40
